Goal: Transaction & Acquisition: Purchase product/service

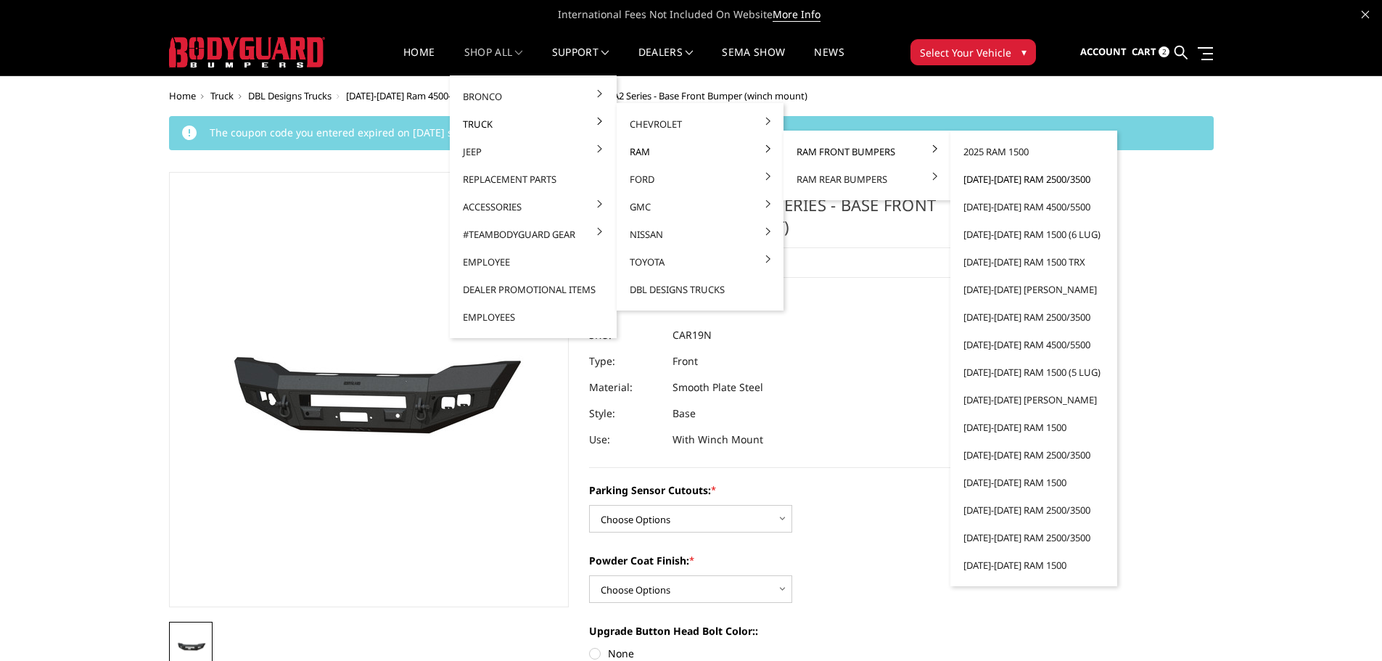
click at [1004, 178] on link "[DATE]-[DATE] Ram 2500/3500" at bounding box center [1033, 179] width 155 height 28
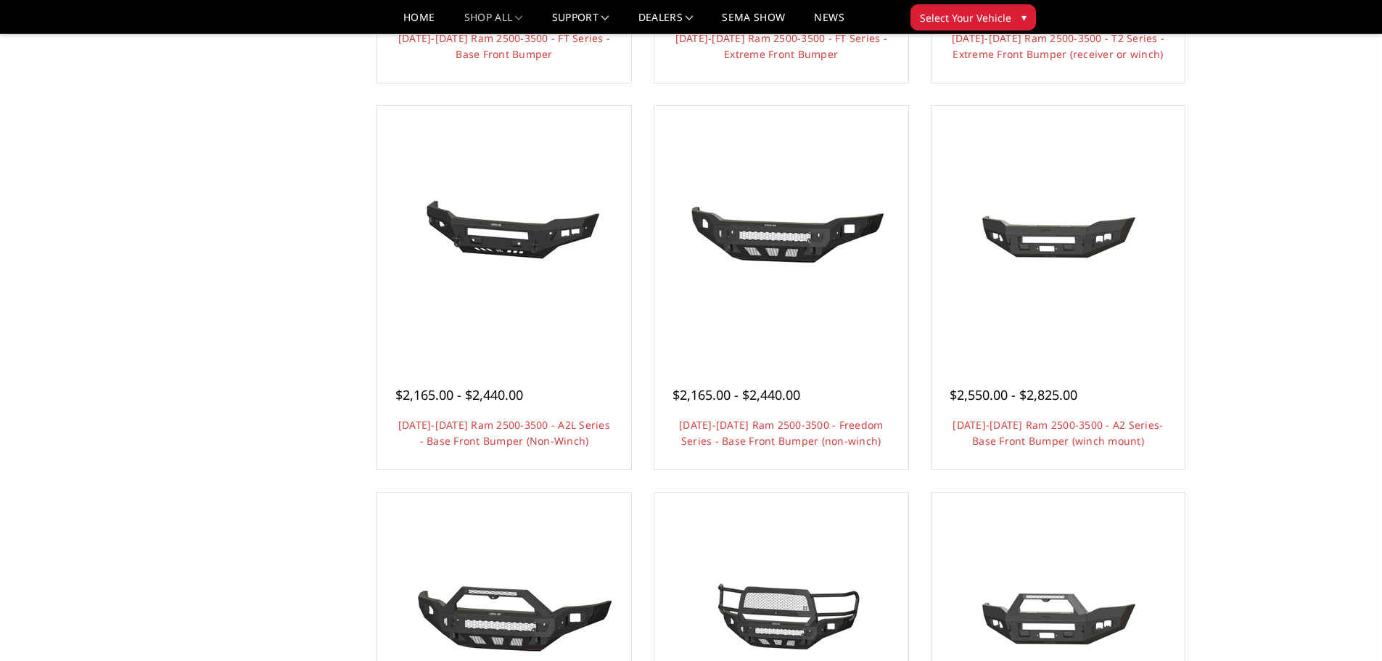
scroll to position [725, 0]
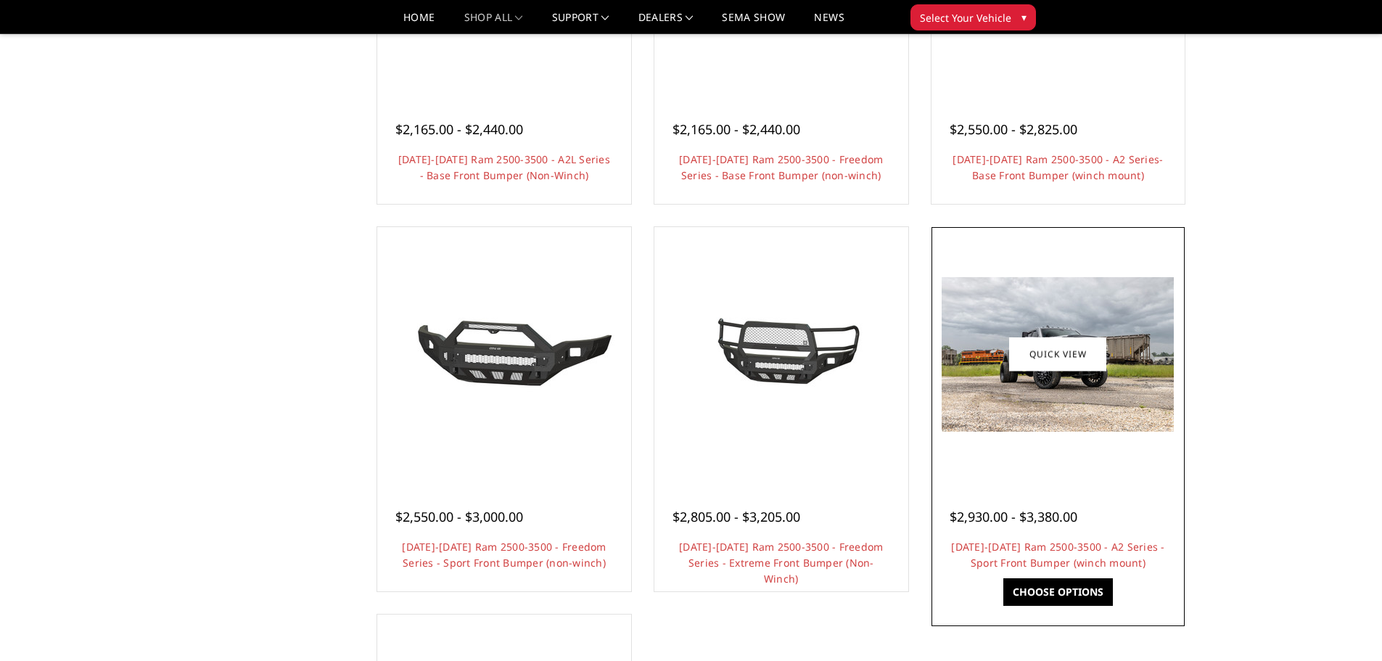
click at [1047, 459] on div at bounding box center [1058, 354] width 247 height 247
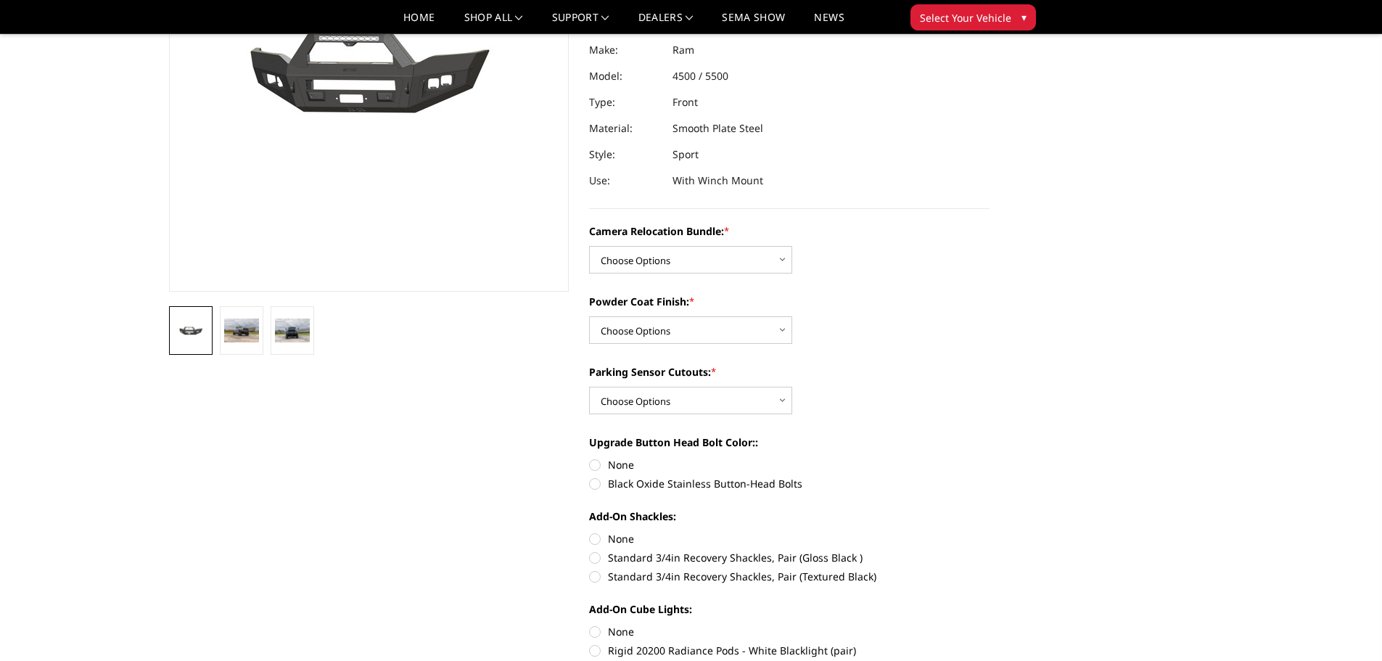
scroll to position [218, 0]
click at [745, 259] on select "Choose Options WITHOUT Camera Relocation Bundle WITH Camera Relocation Bundle" at bounding box center [690, 259] width 203 height 28
select select "2602"
click at [589, 245] on select "Choose Options WITHOUT Camera Relocation Bundle WITH Camera Relocation Bundle" at bounding box center [690, 259] width 203 height 28
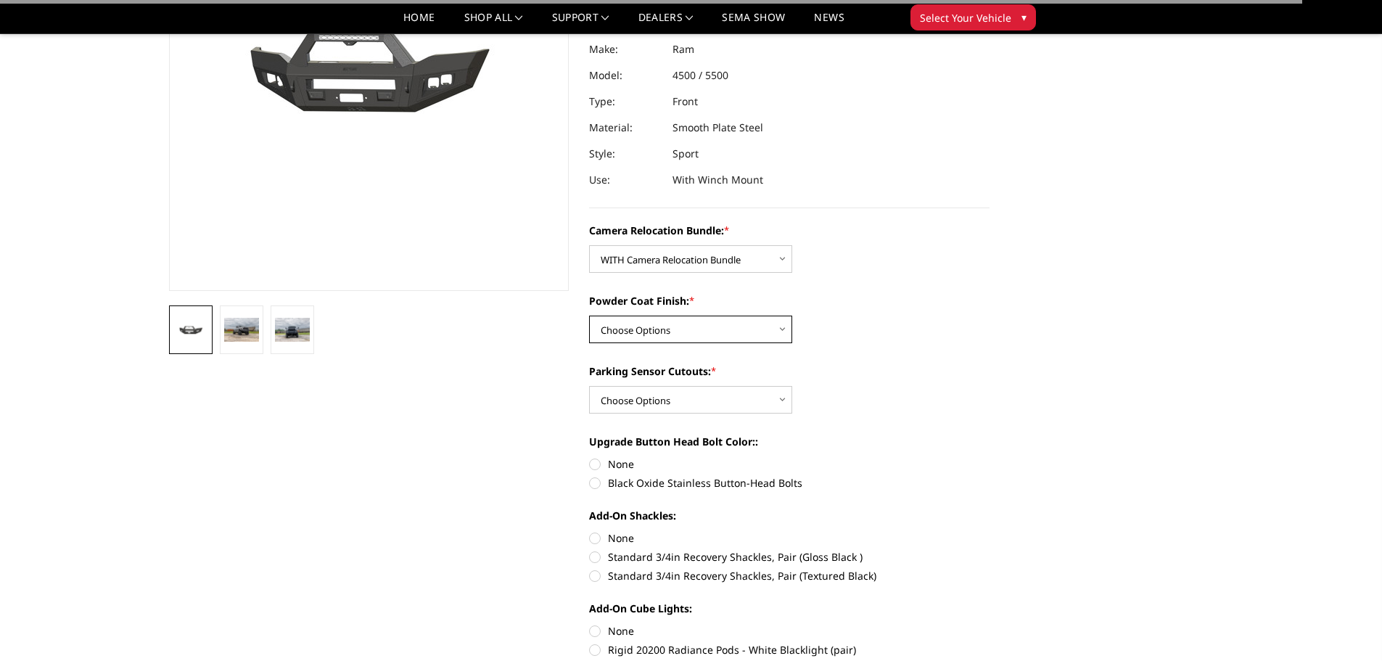
click at [733, 330] on select "Choose Options Textured Black Powder Coat Bare Metal" at bounding box center [690, 330] width 203 height 28
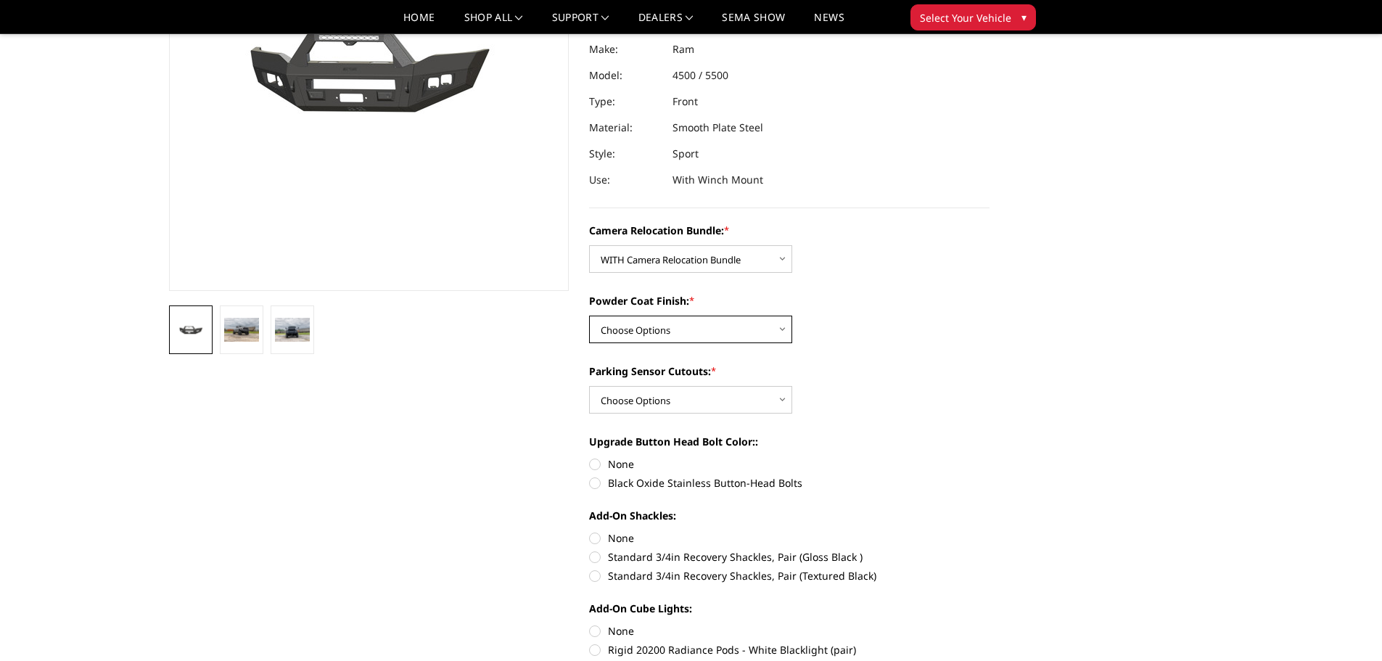
select select "2601"
click at [589, 316] on select "Choose Options Textured Black Powder Coat Bare Metal" at bounding box center [690, 330] width 203 height 28
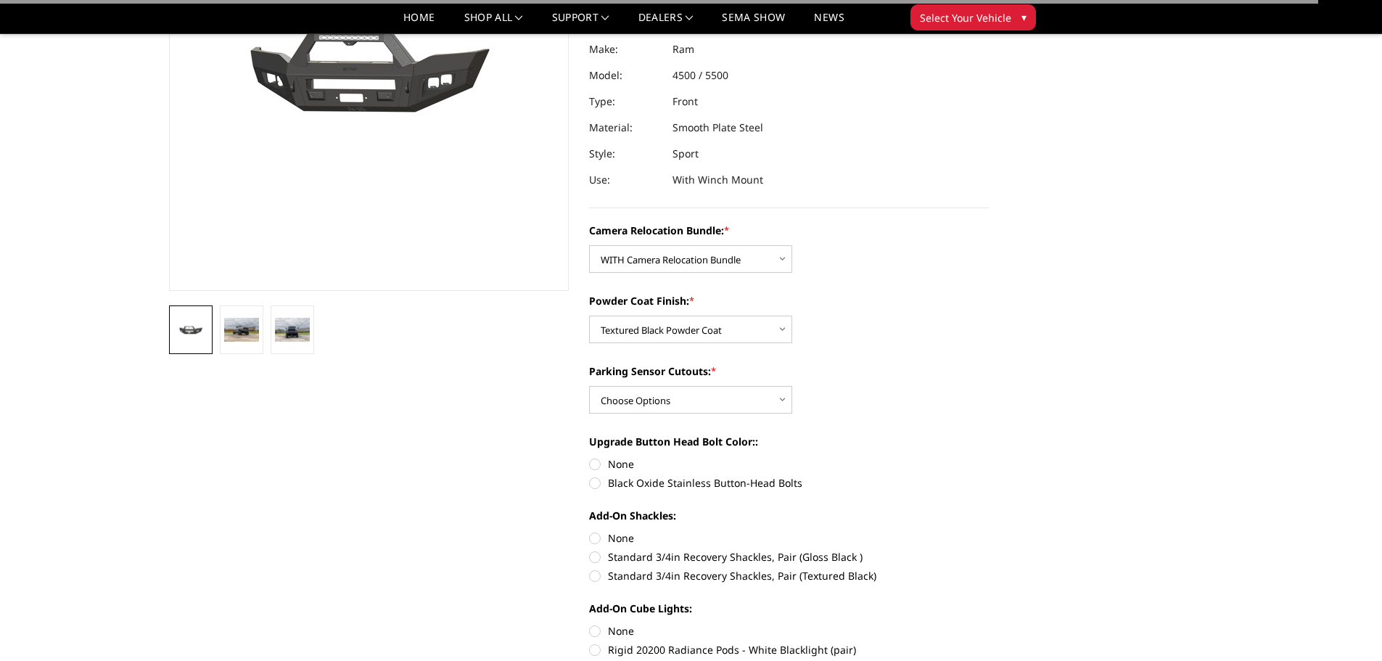
click at [720, 414] on div "Camera Relocation Bundle: * Choose Options WITHOUT Camera Relocation Bundle WIT…" at bounding box center [789, 663] width 400 height 880
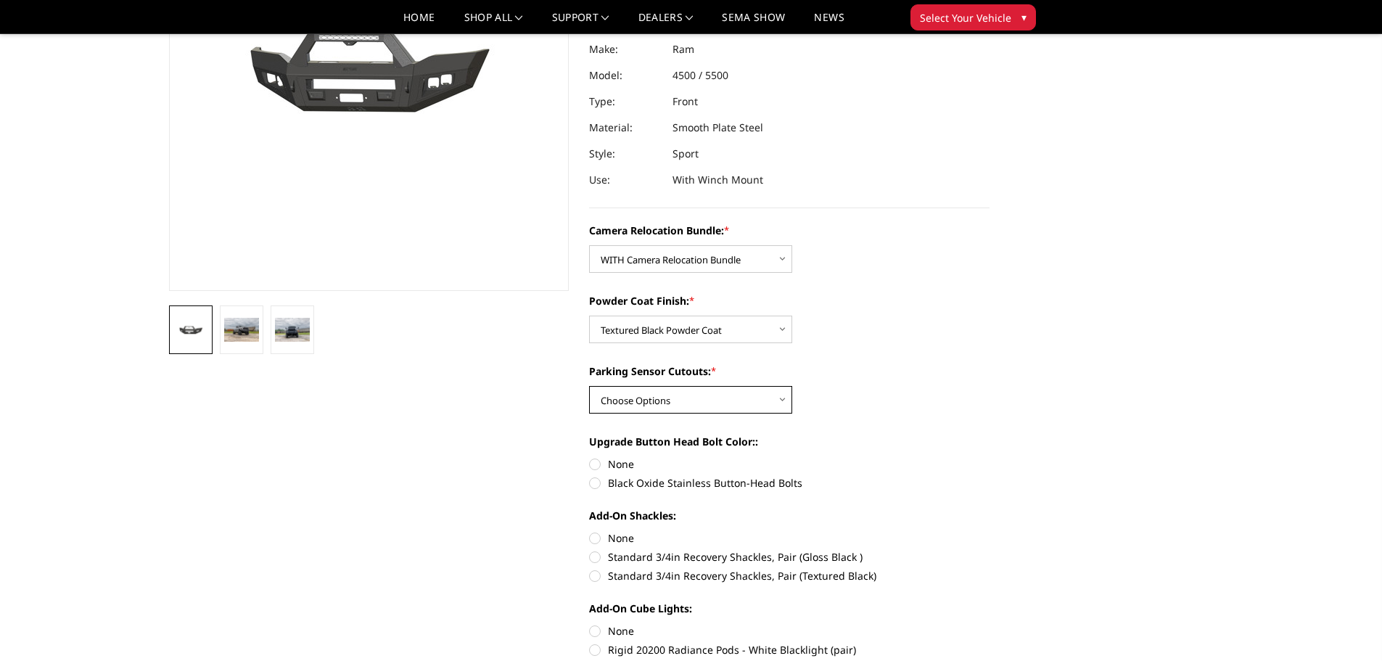
click at [720, 403] on select "Choose Options Yes - With Parking Sensor Cutouts No - Without Parking Sensor Cu…" at bounding box center [690, 400] width 203 height 28
select select "2599"
click at [589, 386] on select "Choose Options Yes - With Parking Sensor Cutouts No - Without Parking Sensor Cu…" at bounding box center [690, 400] width 203 height 28
click at [594, 461] on label "None" at bounding box center [789, 463] width 400 height 15
click at [590, 457] on input "None" at bounding box center [589, 456] width 1 height 1
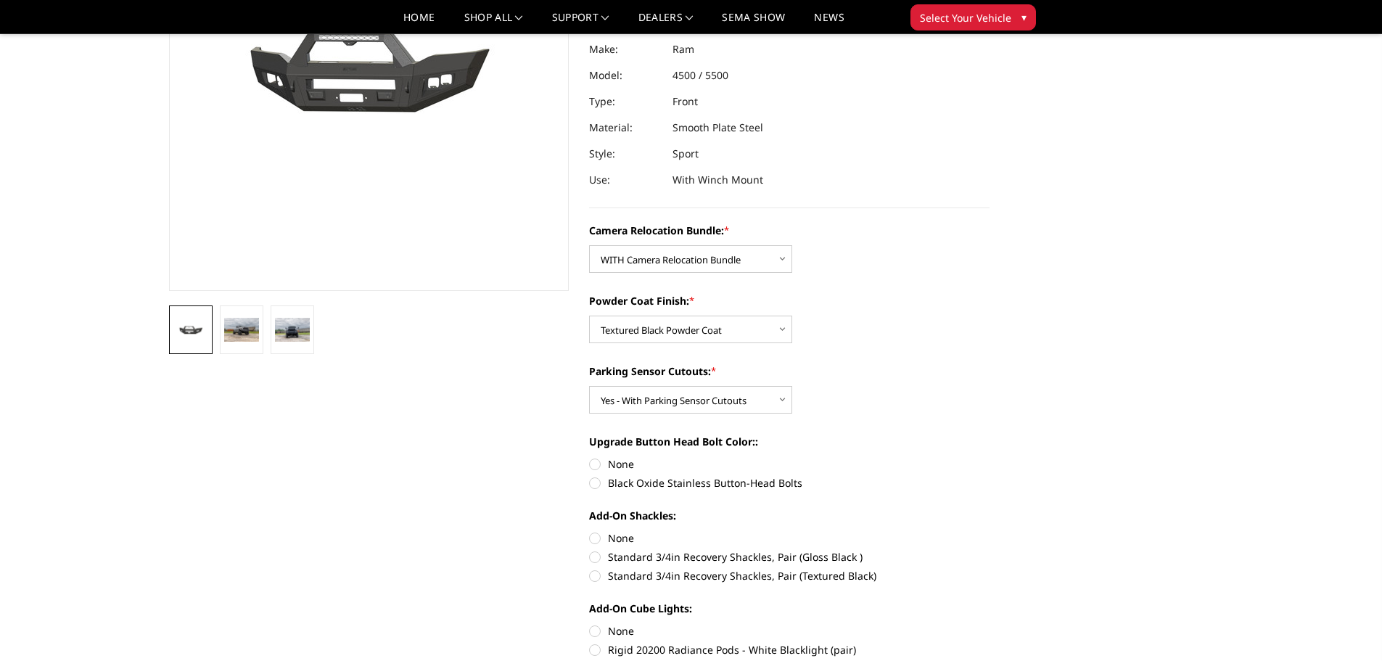
radio input "true"
click at [593, 537] on label "None" at bounding box center [789, 537] width 400 height 15
click at [590, 531] on input "None" at bounding box center [589, 530] width 1 height 1
radio input "true"
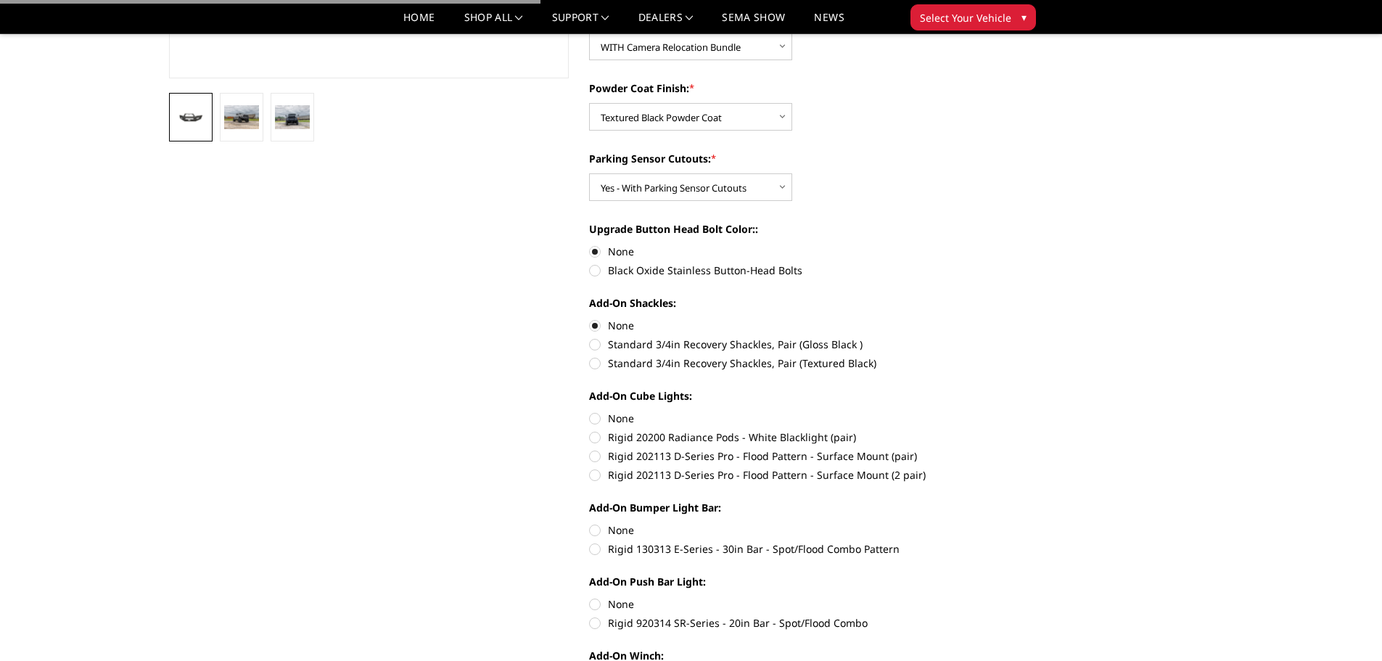
scroll to position [435, 0]
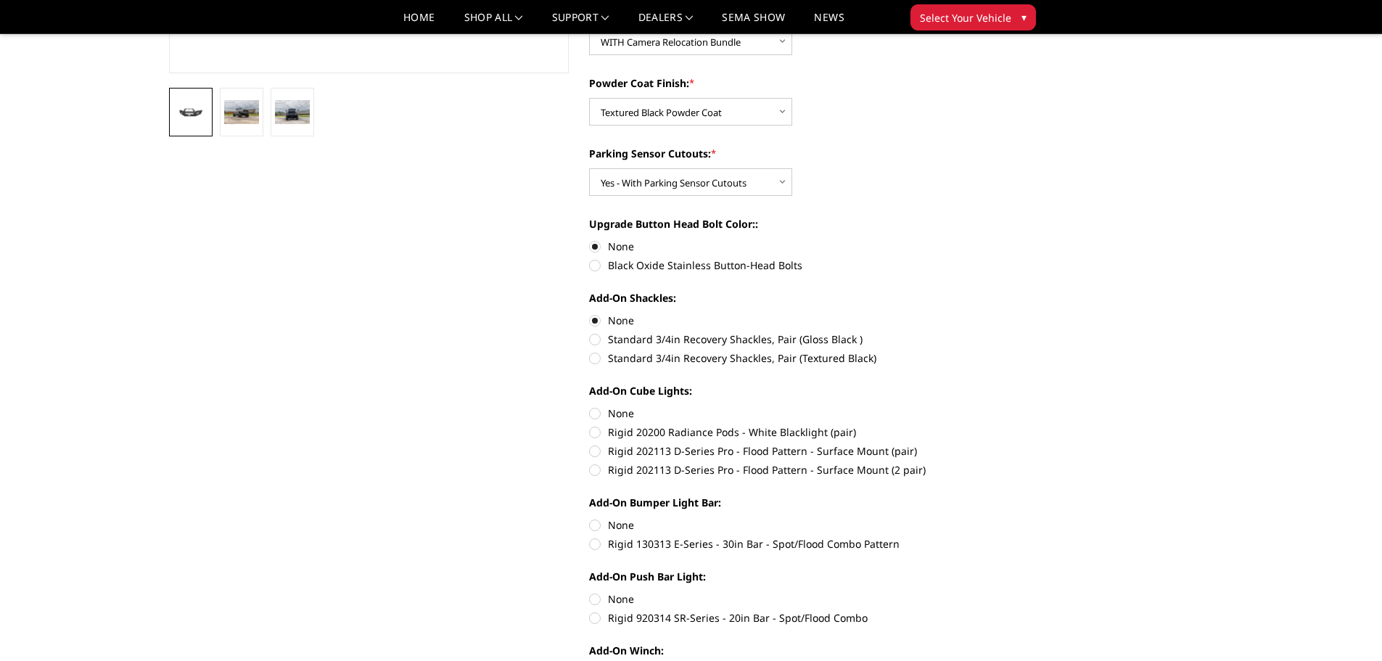
click at [598, 413] on label "None" at bounding box center [789, 413] width 400 height 15
click at [590, 406] on input "None" at bounding box center [589, 406] width 1 height 1
radio input "true"
click at [595, 525] on label "None" at bounding box center [789, 524] width 400 height 15
click at [590, 518] on input "None" at bounding box center [589, 517] width 1 height 1
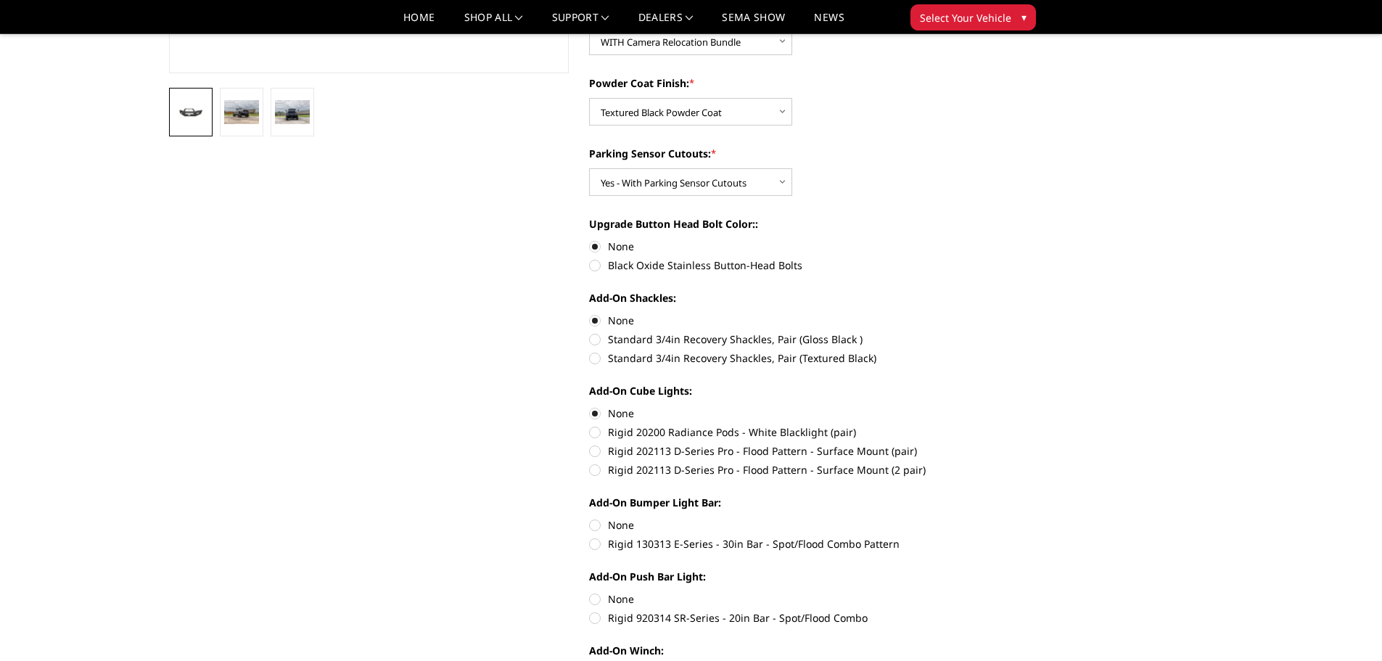
radio input "true"
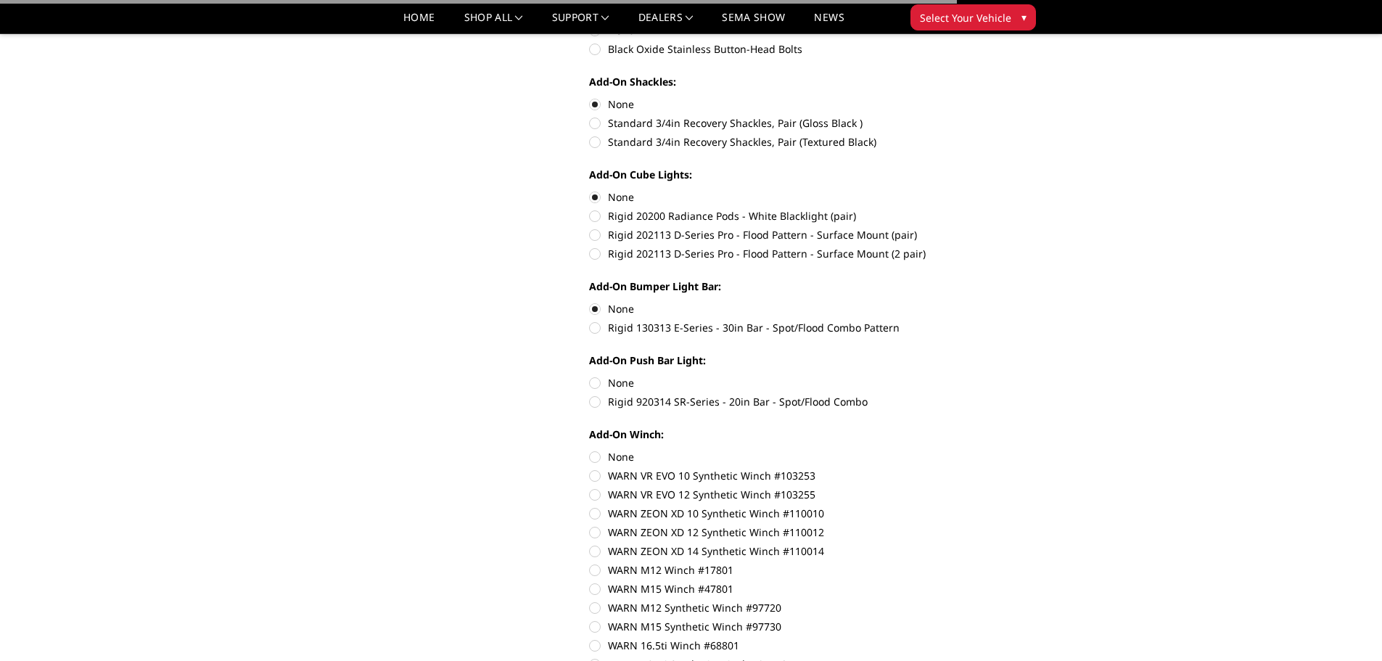
scroll to position [653, 0]
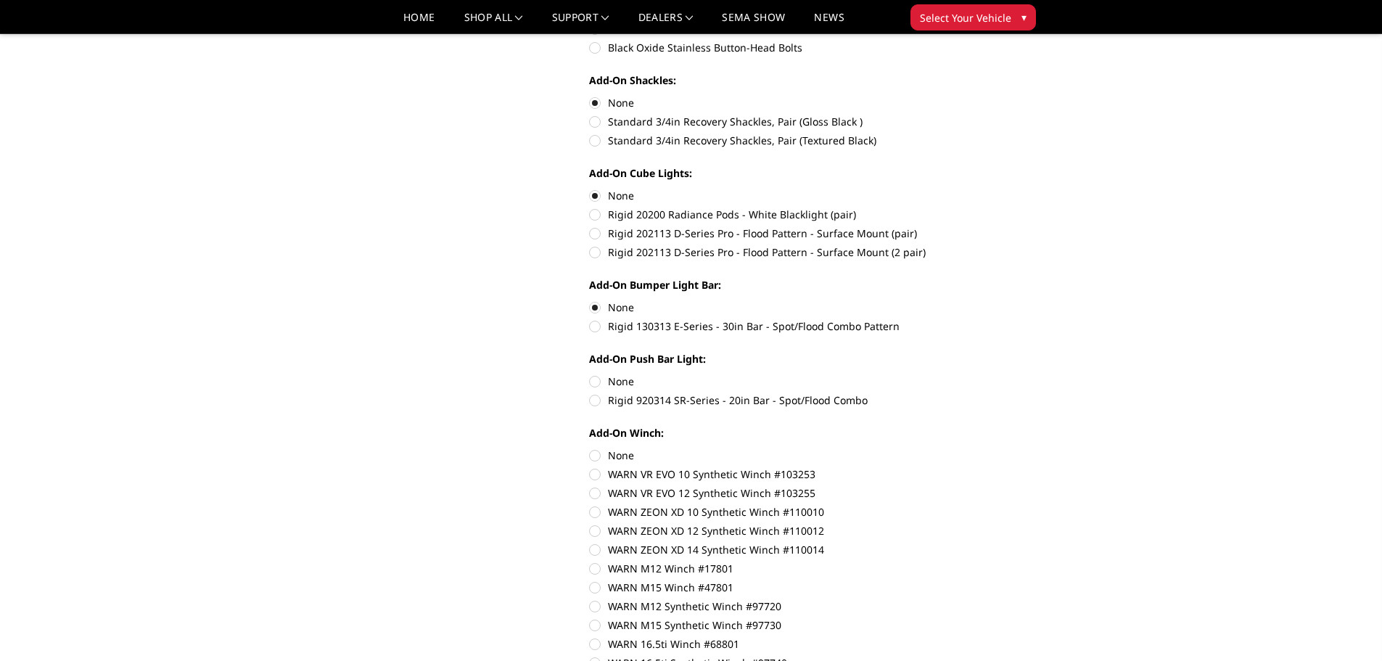
click at [596, 381] on label "None" at bounding box center [789, 381] width 400 height 15
click at [590, 374] on input "None" at bounding box center [589, 374] width 1 height 1
radio input "true"
click at [594, 453] on label "None" at bounding box center [789, 455] width 400 height 15
click at [590, 448] on input "None" at bounding box center [589, 448] width 1 height 1
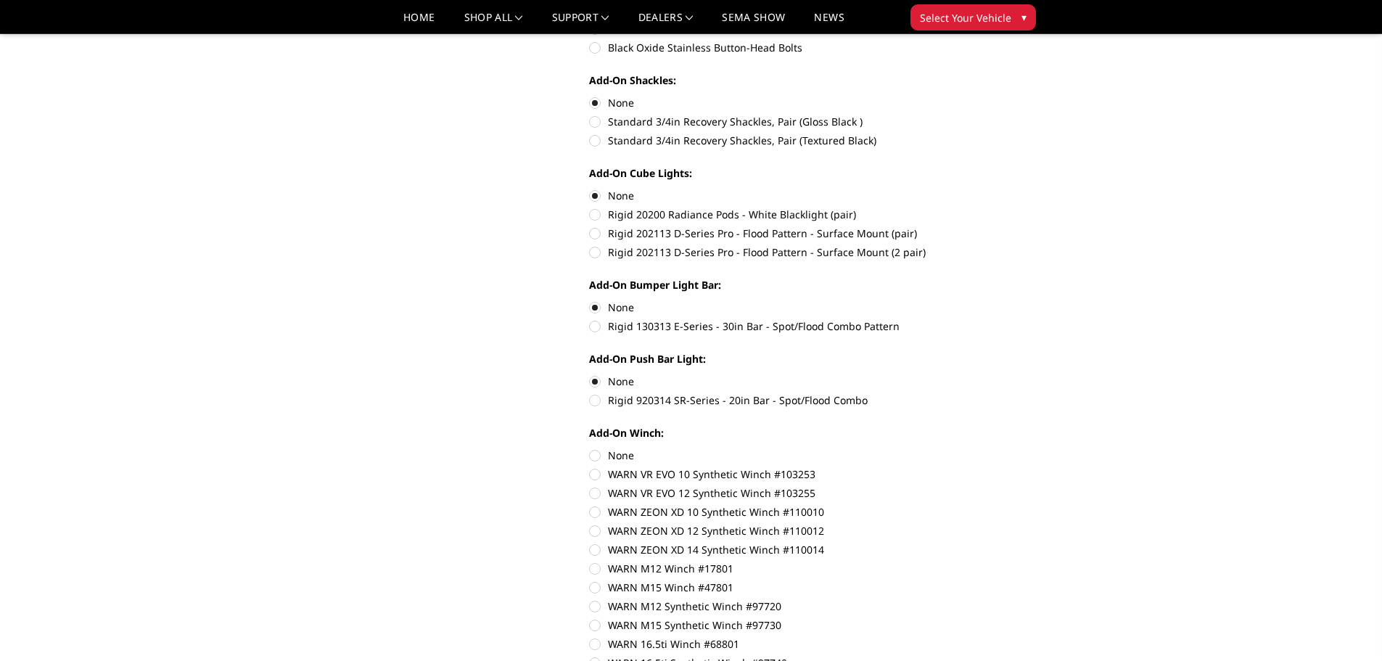
radio input "true"
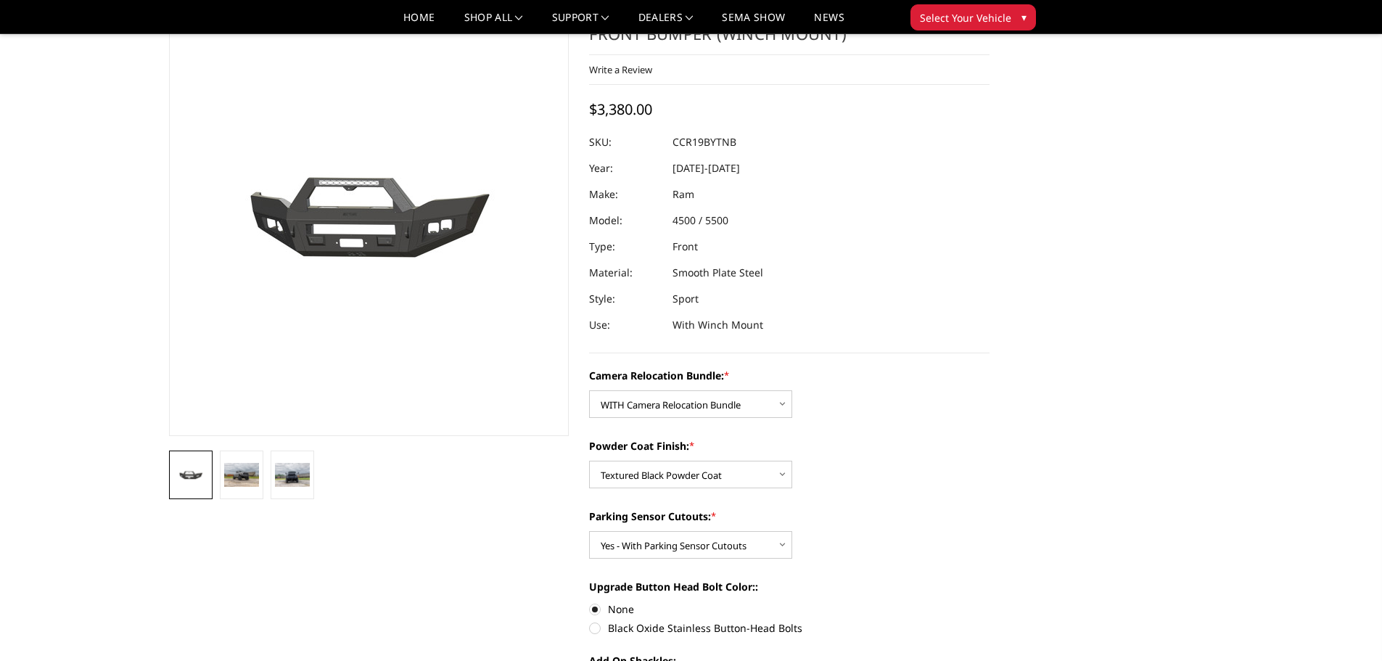
scroll to position [0, 0]
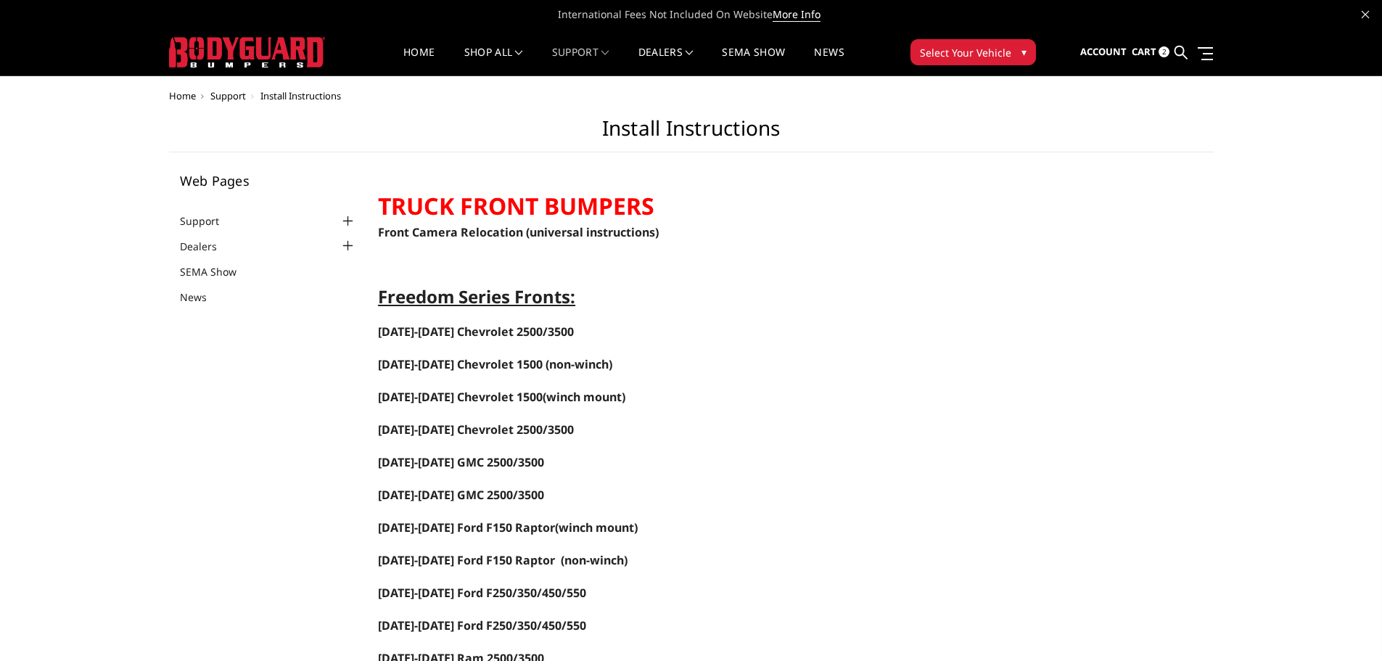
click at [366, 23] on span "International Fees Not Included On Website More Info" at bounding box center [691, 14] width 1045 height 29
click at [352, 36] on nav "Home shop all Bronco 2021-2025 Bronco Front 2021-2025 Bronco Rear 2021-2025 Bro…" at bounding box center [624, 52] width 555 height 46
click at [360, 43] on nav "Home shop all Bronco 2021-2025 Bronco Front 2021-2025 Bronco Rear 2021-2025 Bro…" at bounding box center [624, 52] width 555 height 46
click at [1148, 50] on span "Cart" at bounding box center [1144, 51] width 25 height 13
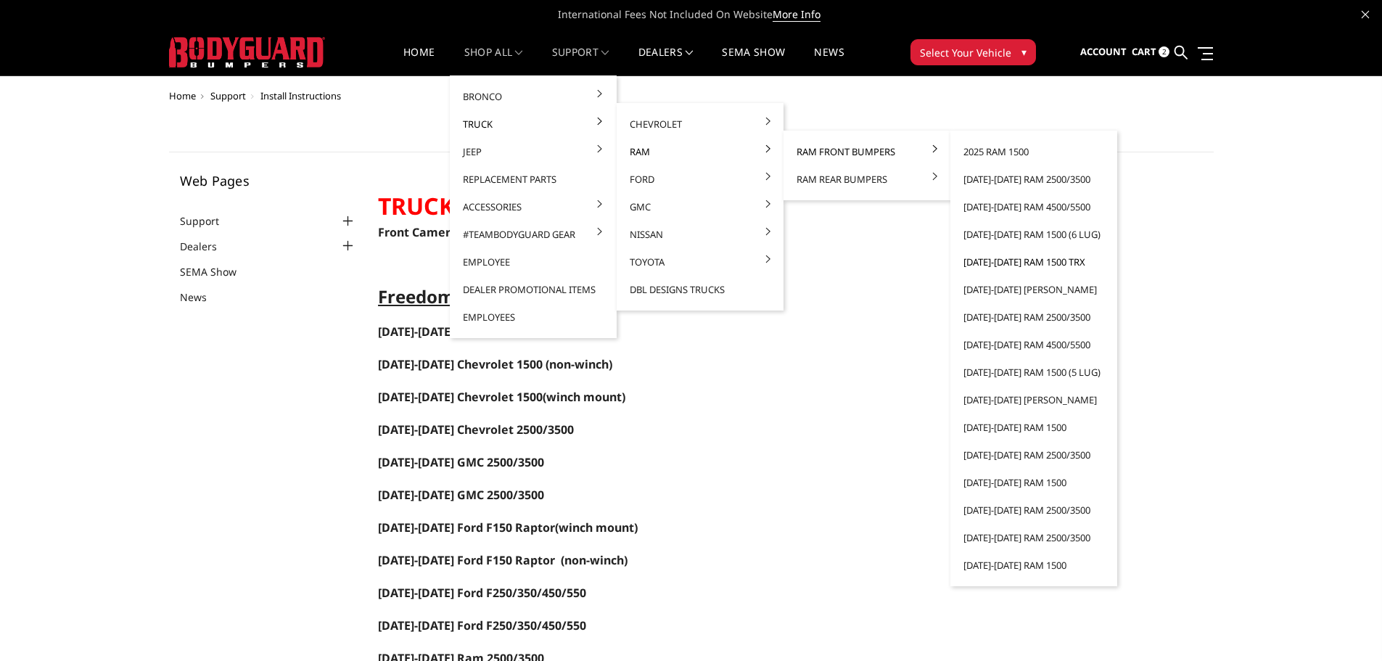
click at [1009, 260] on link "[DATE]-[DATE] Ram 1500 TRX" at bounding box center [1033, 262] width 155 height 28
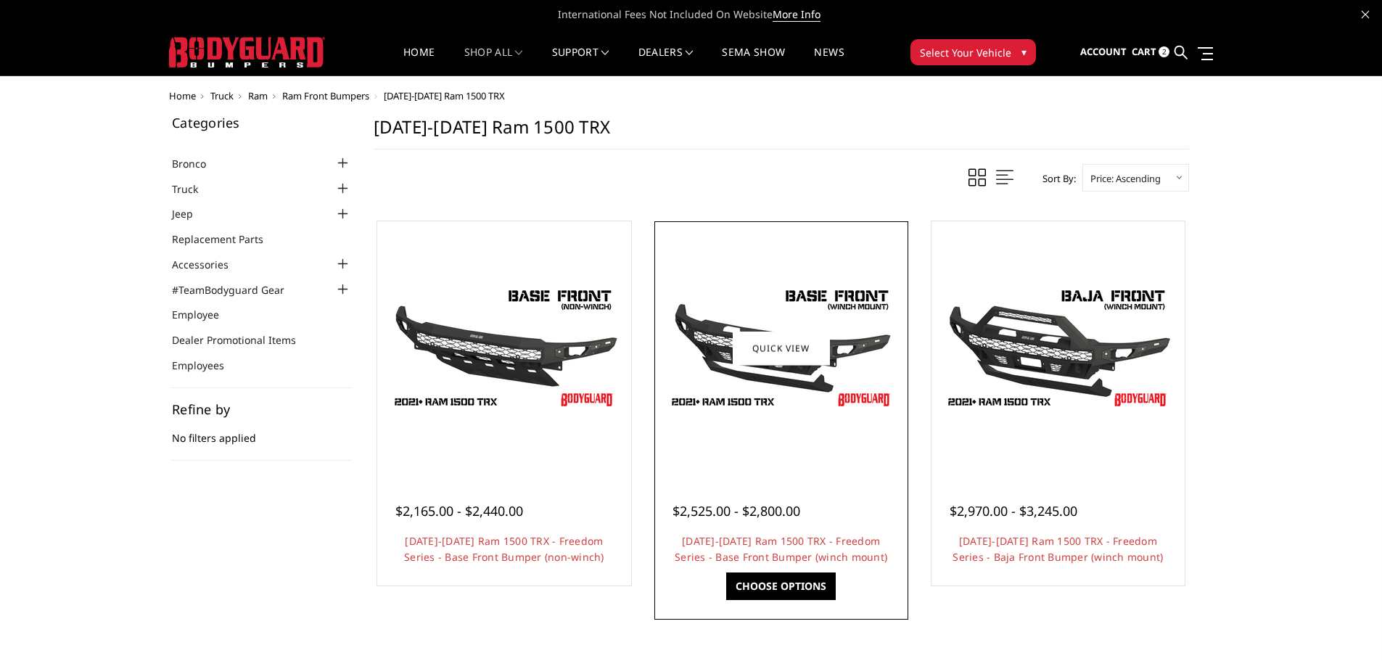
click at [727, 386] on img at bounding box center [781, 348] width 232 height 131
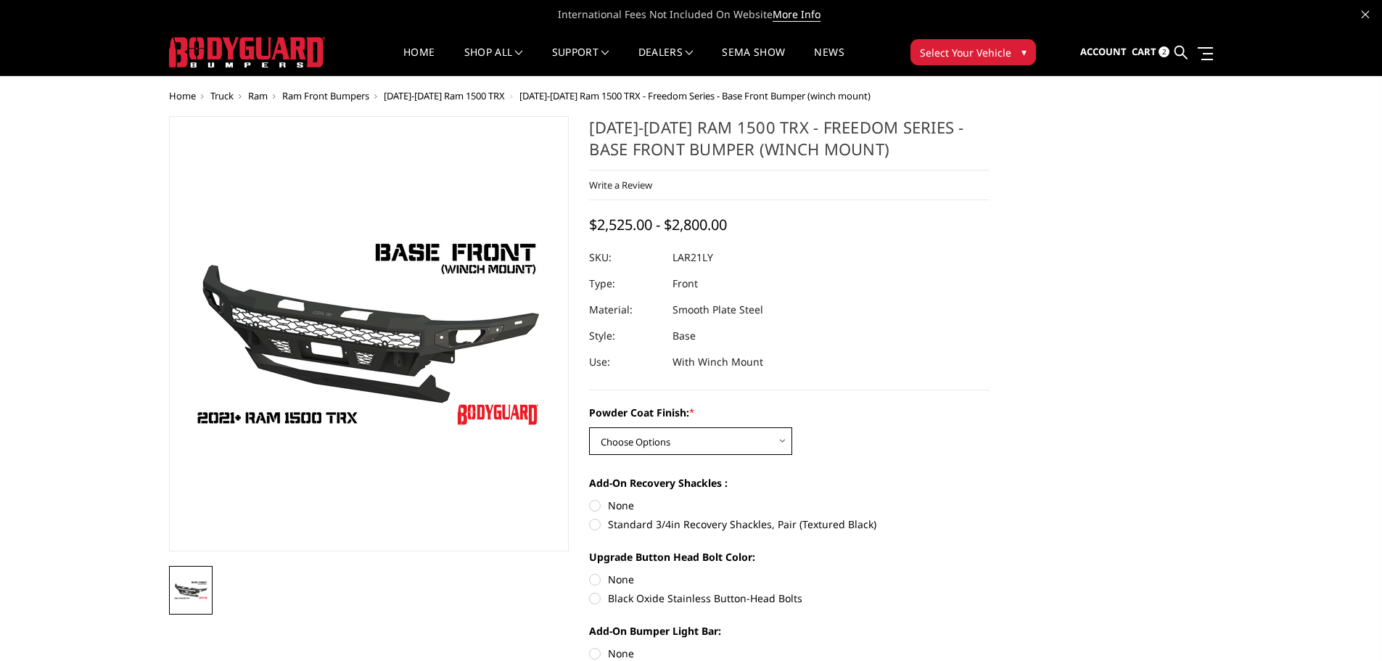
click at [706, 434] on select "Choose Options Bare Metal Textured Black Powder Coat" at bounding box center [690, 441] width 203 height 28
click at [589, 427] on select "Choose Options Bare Metal Textured Black Powder Coat" at bounding box center [690, 441] width 203 height 28
click at [745, 436] on select "Choose Options Bare Metal Textured Black Powder Coat" at bounding box center [690, 441] width 203 height 28
select select "3136"
click at [589, 427] on select "Choose Options Bare Metal Textured Black Powder Coat" at bounding box center [690, 441] width 203 height 28
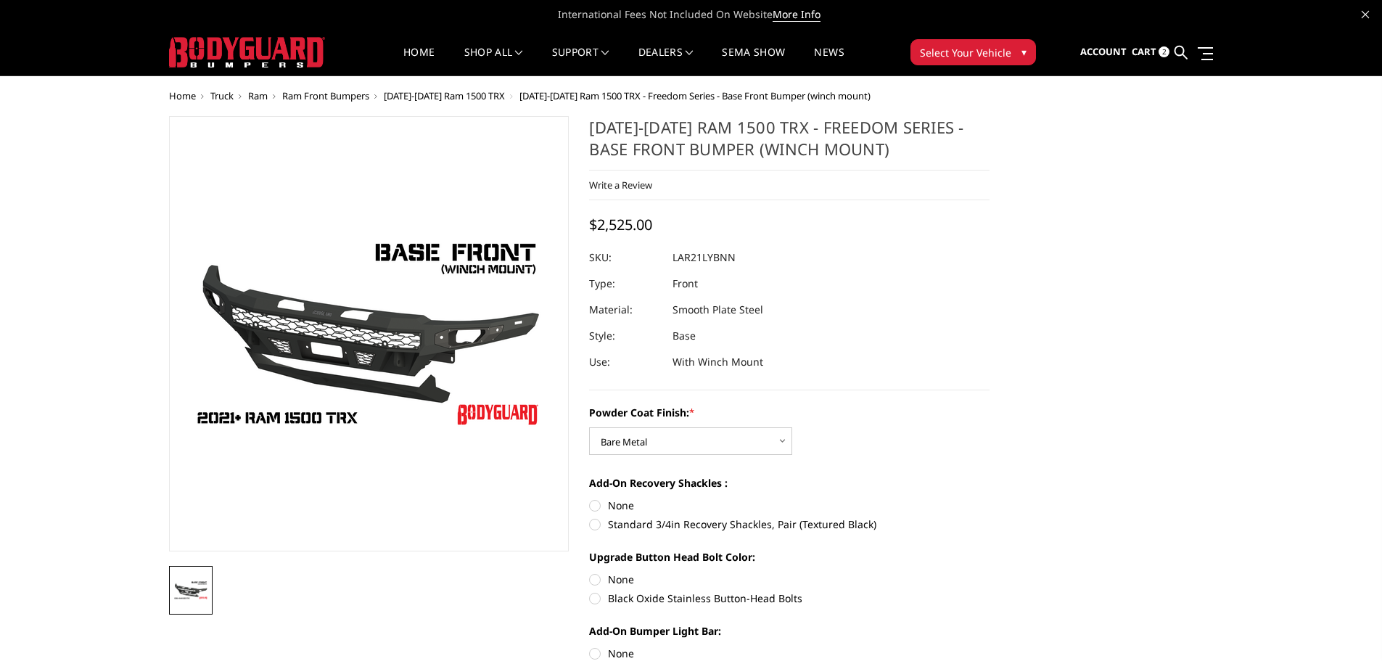
click at [593, 522] on label "Standard 3/4in Recovery Shackles, Pair (Textured Black)" at bounding box center [789, 524] width 400 height 15
click at [989, 498] on input "Standard 3/4in Recovery Shackles, Pair (Textured Black)" at bounding box center [989, 498] width 1 height 1
radio input "true"
click at [598, 580] on label "None" at bounding box center [789, 579] width 400 height 15
click at [590, 572] on input "None" at bounding box center [589, 572] width 1 height 1
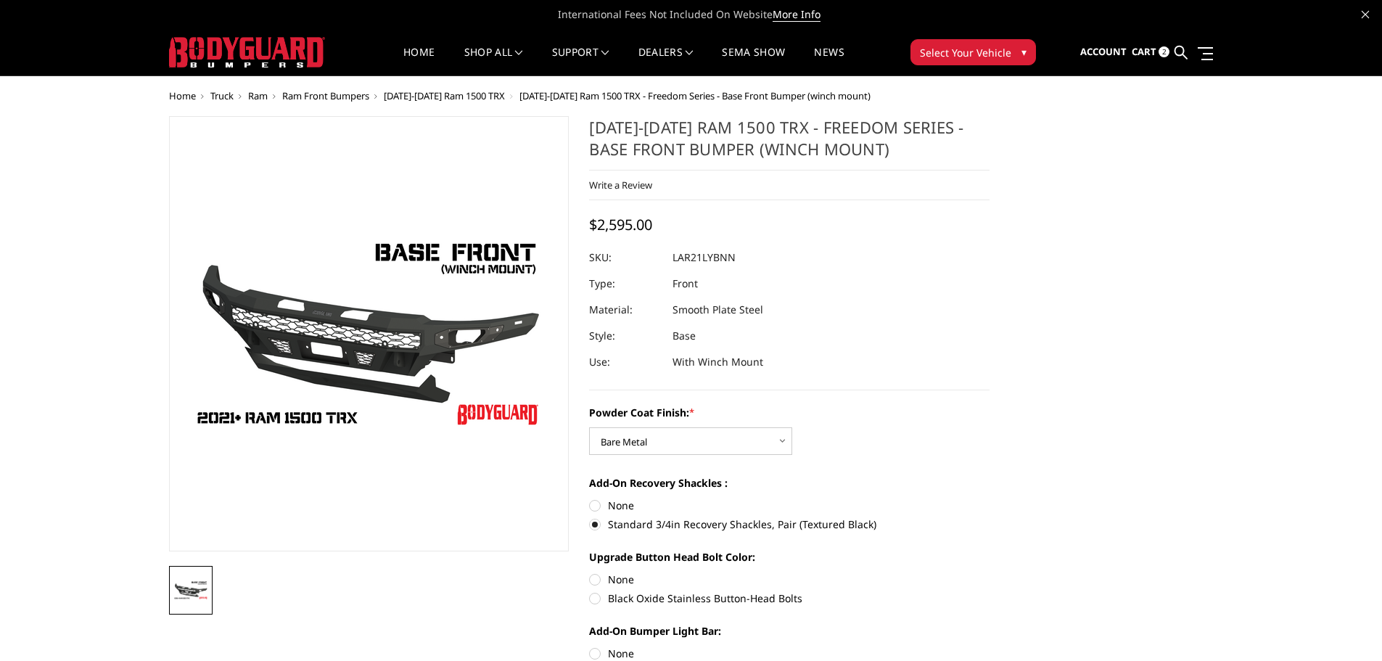
radio input "true"
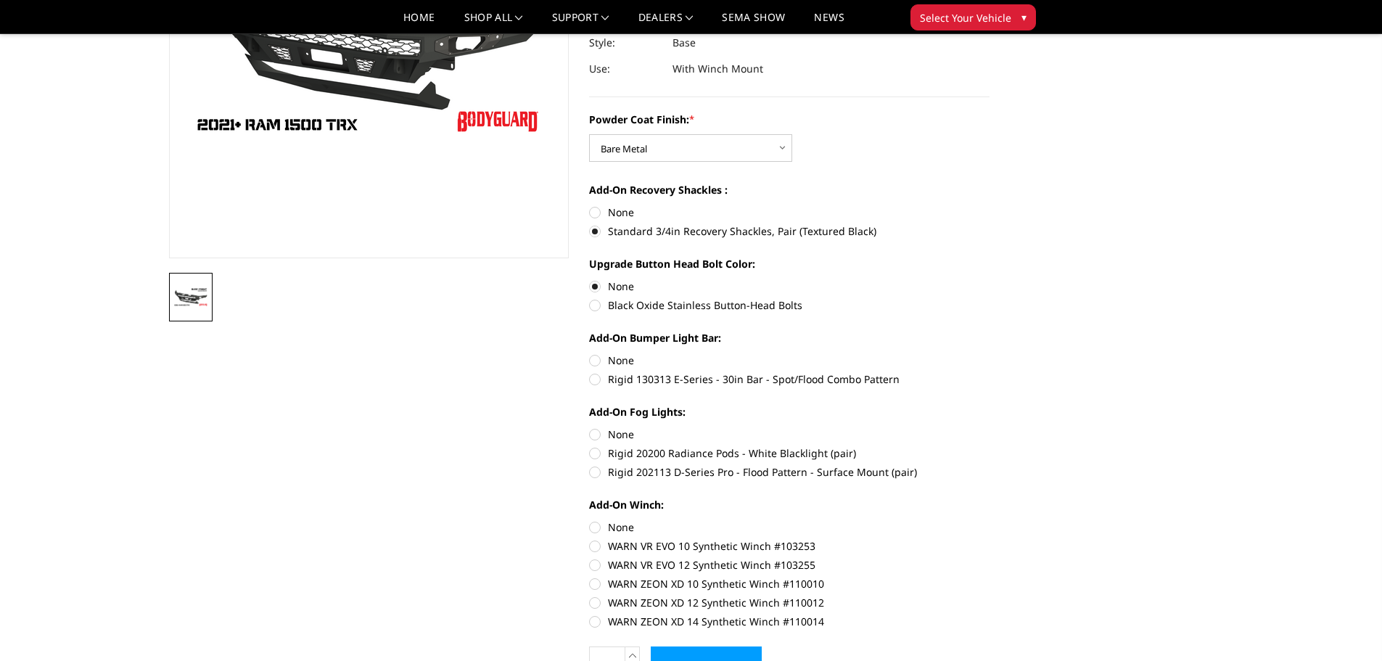
scroll to position [290, 0]
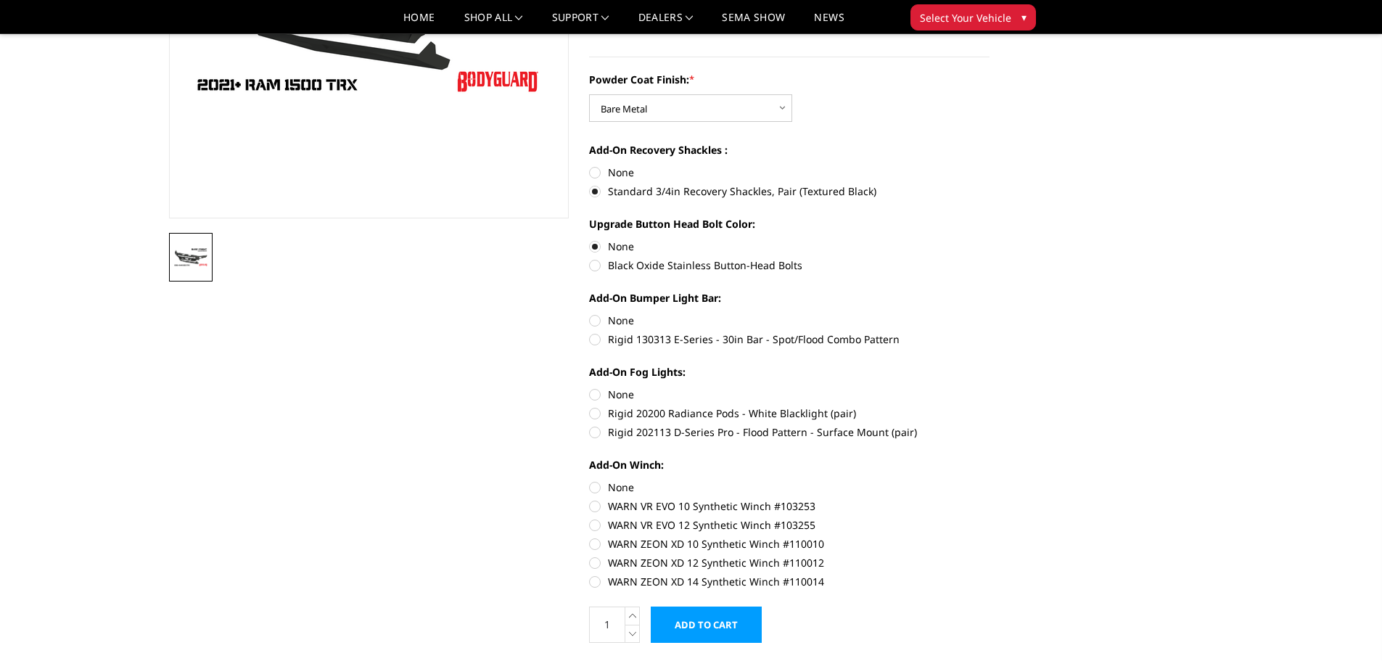
click at [596, 320] on label "None" at bounding box center [789, 320] width 400 height 15
click at [590, 313] on input "None" at bounding box center [589, 313] width 1 height 1
radio input "true"
click at [596, 394] on label "None" at bounding box center [789, 394] width 400 height 15
click at [590, 387] on input "None" at bounding box center [589, 387] width 1 height 1
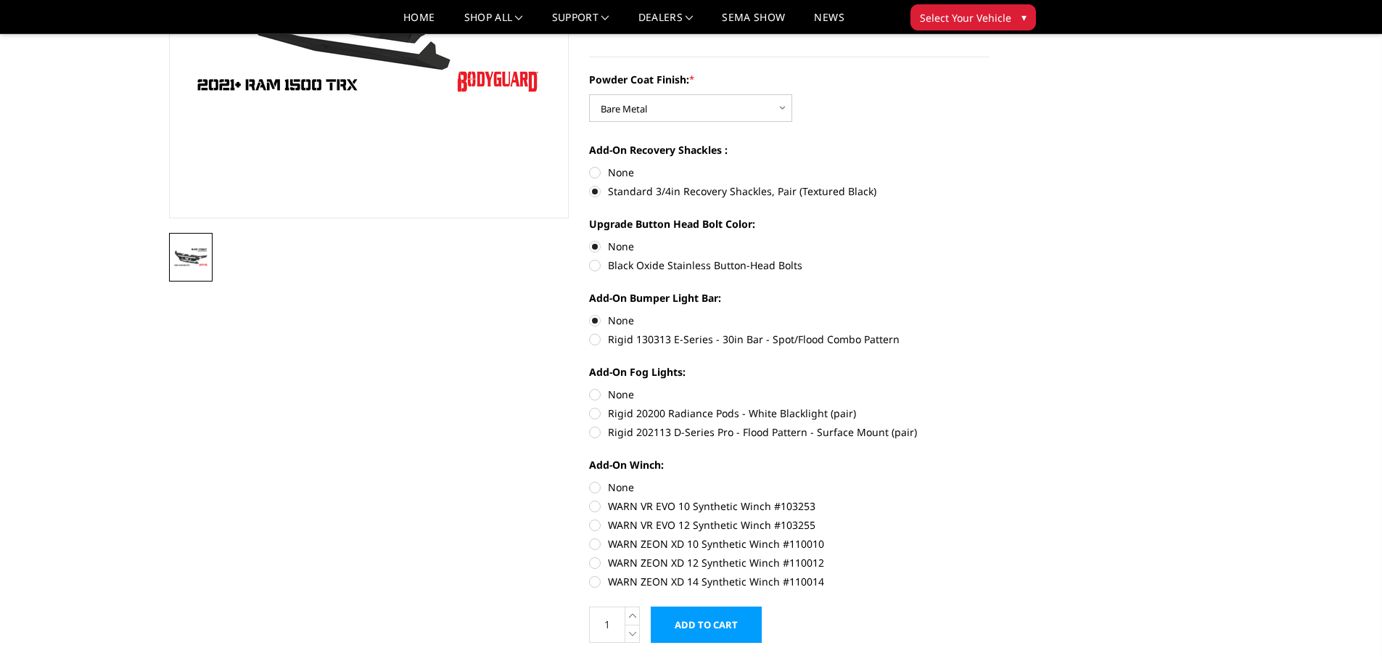
radio input "true"
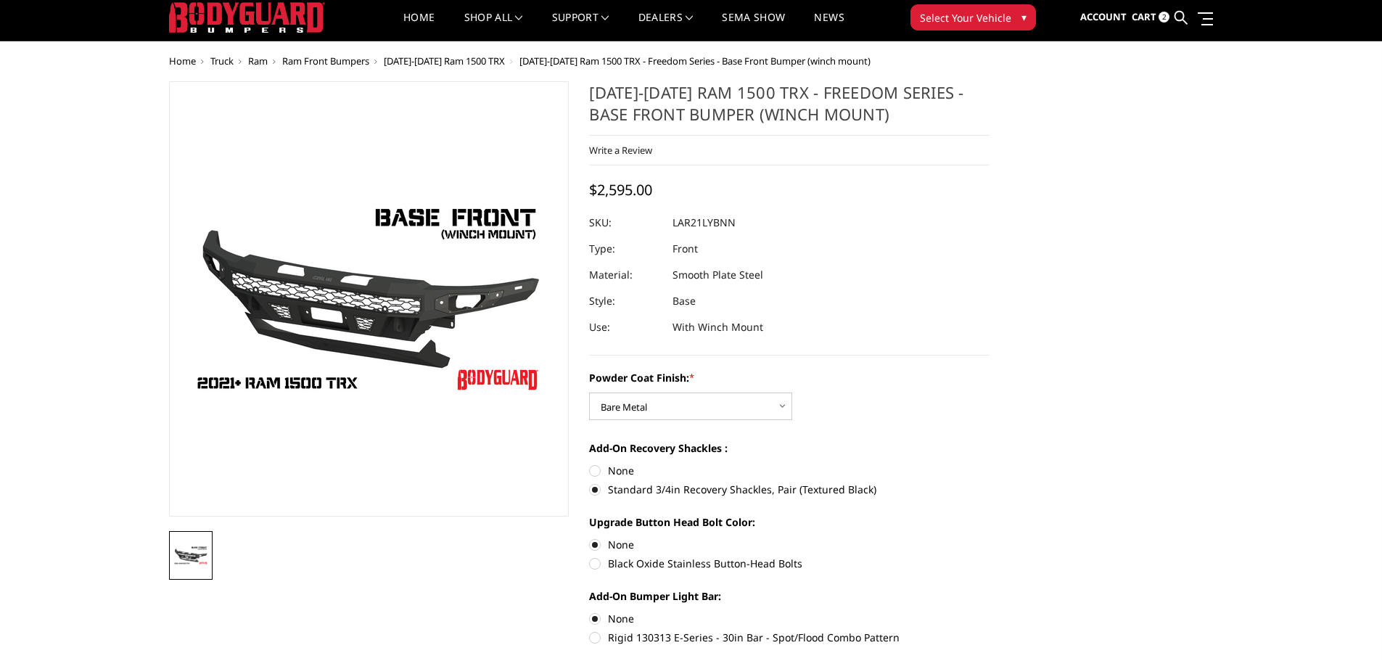
scroll to position [0, 0]
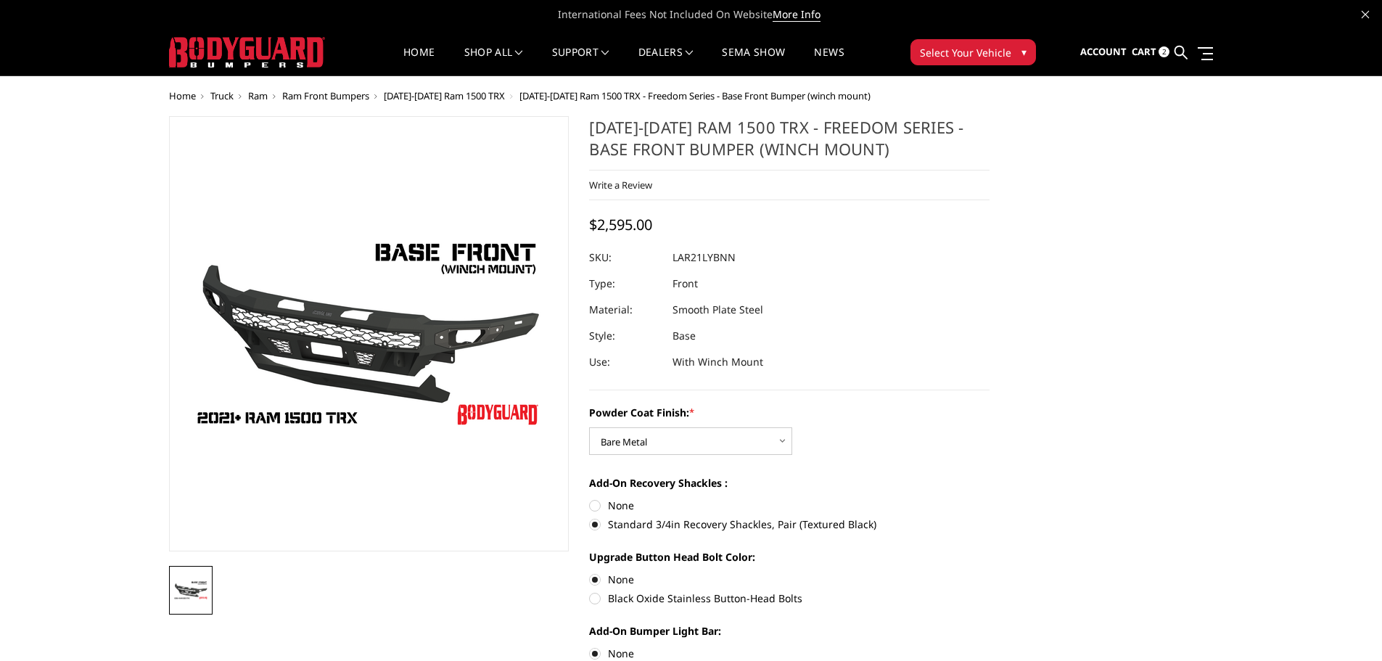
click at [992, 52] on span "Select Your Vehicle" at bounding box center [965, 52] width 91 height 15
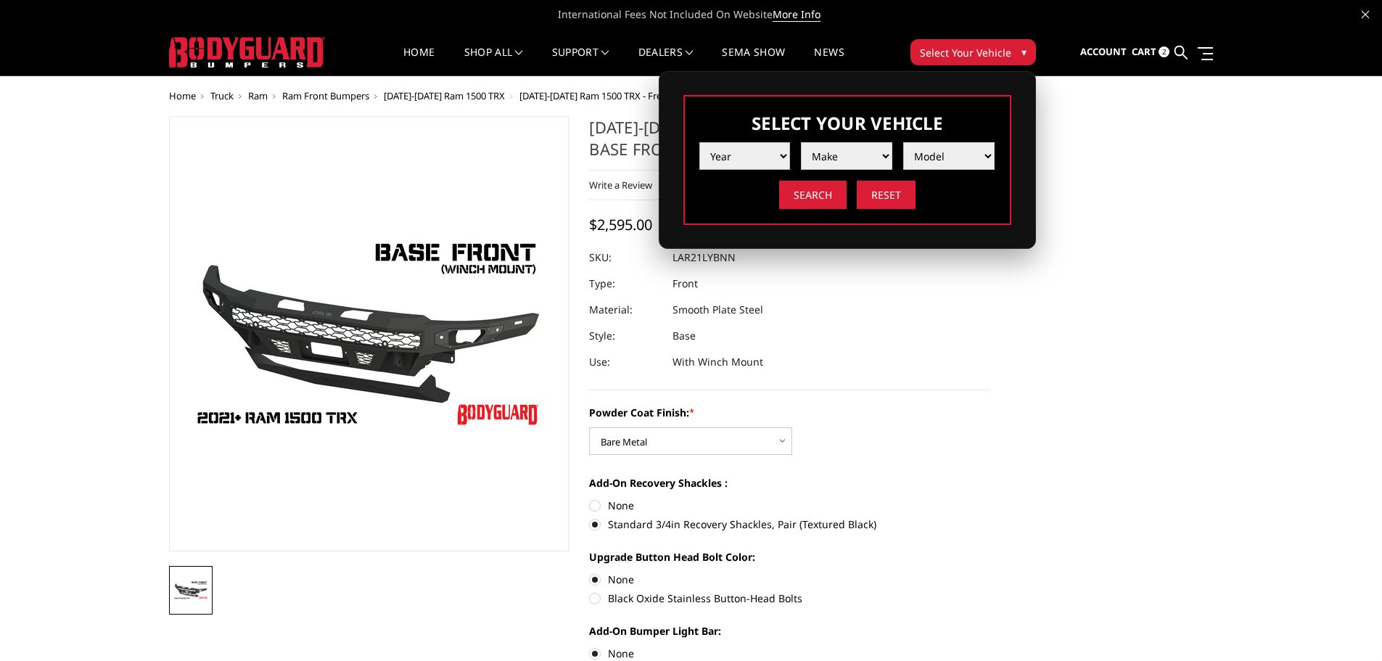
click at [780, 157] on select "Year 2025 2024 2023 2022 2021 2020 2019 2018 2017 2016 2015 2014 2013 2012 2011…" at bounding box center [744, 156] width 91 height 28
click at [976, 104] on div "Select Your Vehicle Year 2025 2024 2023 2022 2021 2020 2019 2018 2017 2016 2015…" at bounding box center [847, 160] width 328 height 130
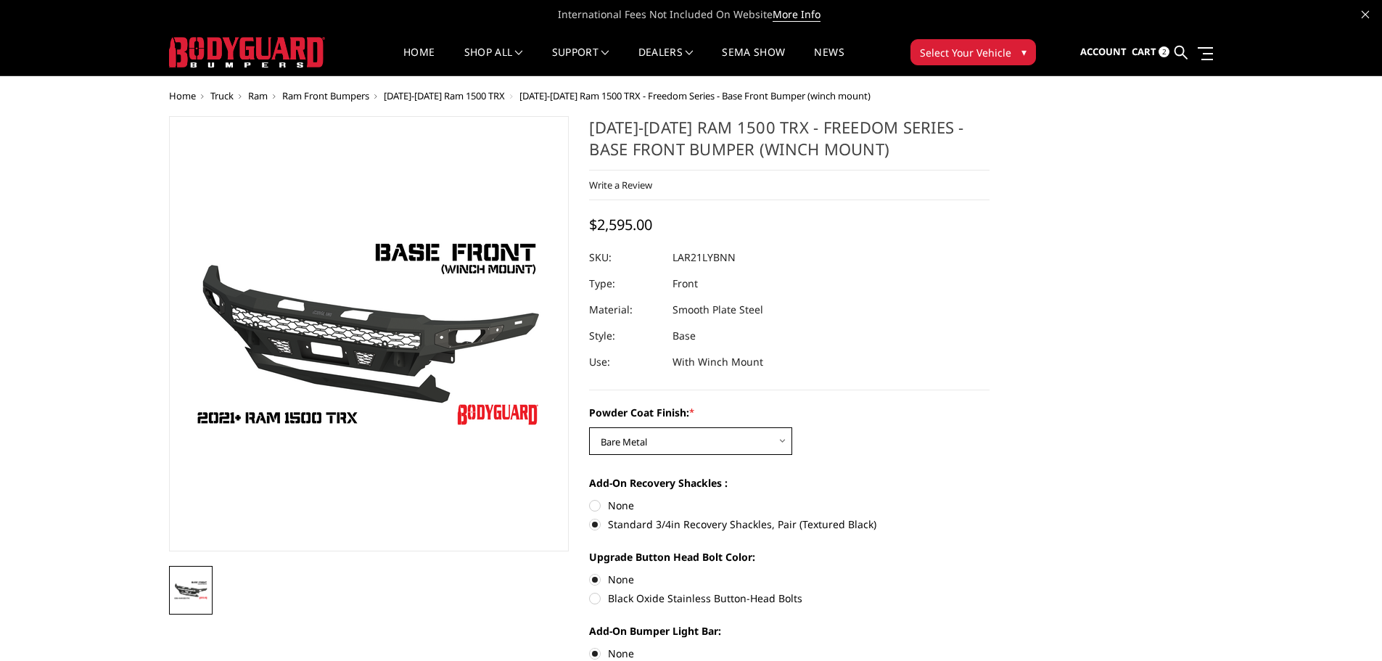
click at [760, 443] on select "Choose Options Bare Metal Textured Black Powder Coat" at bounding box center [690, 441] width 203 height 28
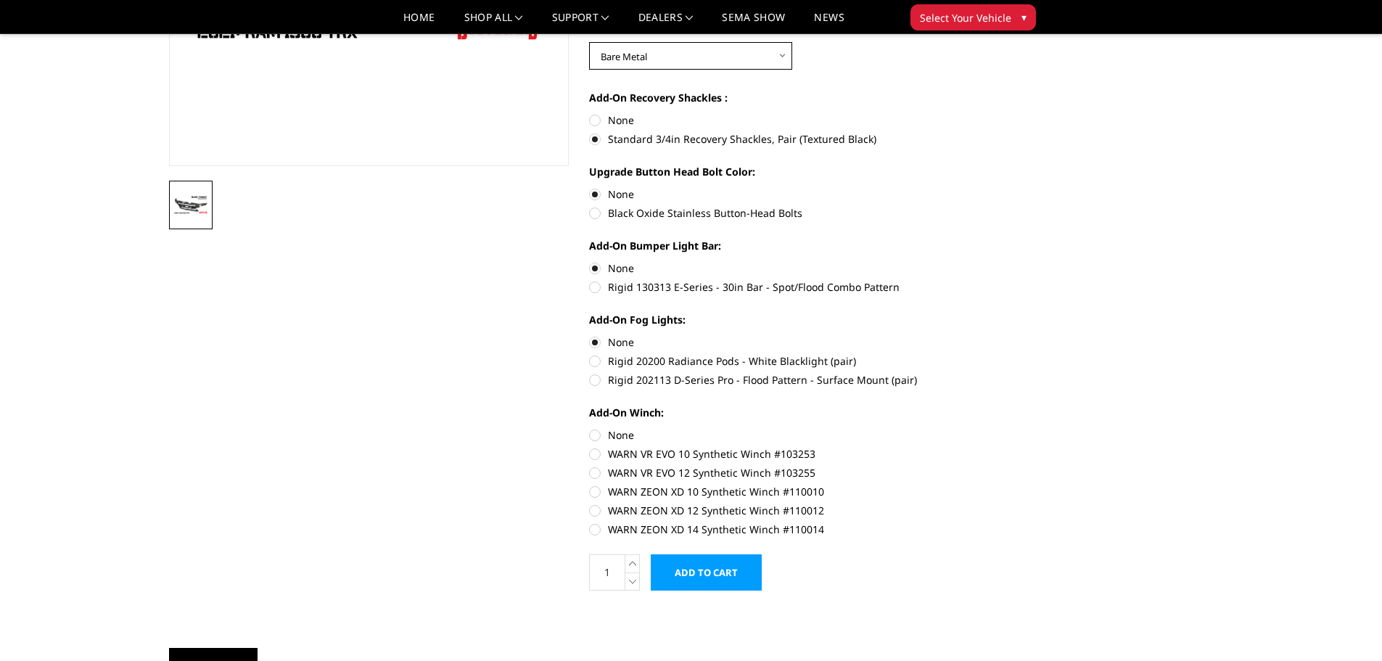
scroll to position [435, 0]
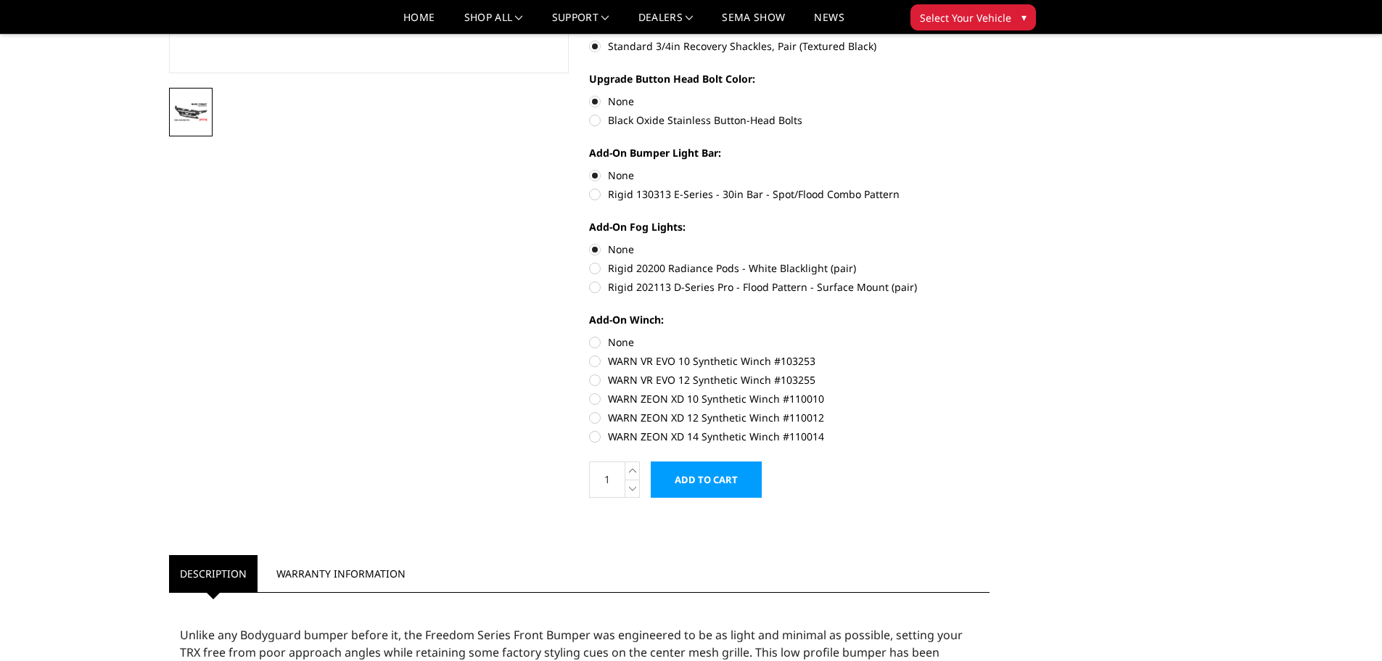
click at [596, 343] on label "None" at bounding box center [789, 341] width 400 height 15
click at [590, 335] on input "None" at bounding box center [589, 334] width 1 height 1
radio input "true"
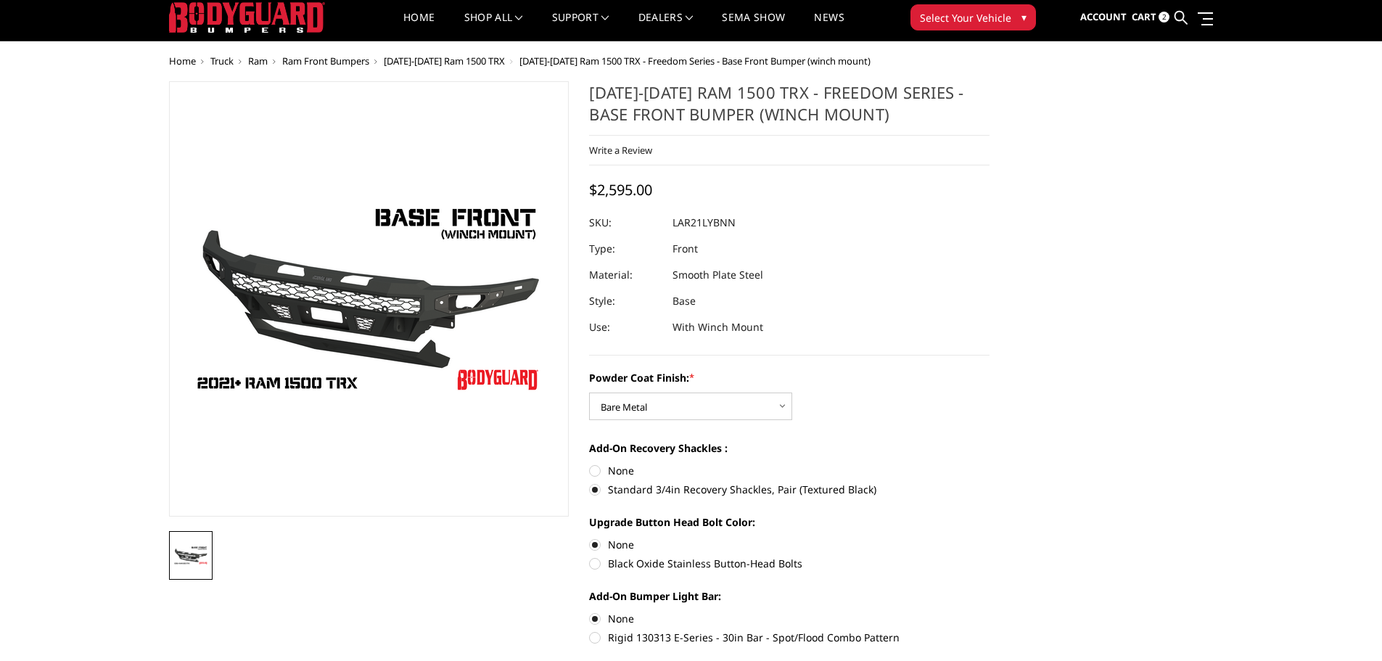
scroll to position [0, 0]
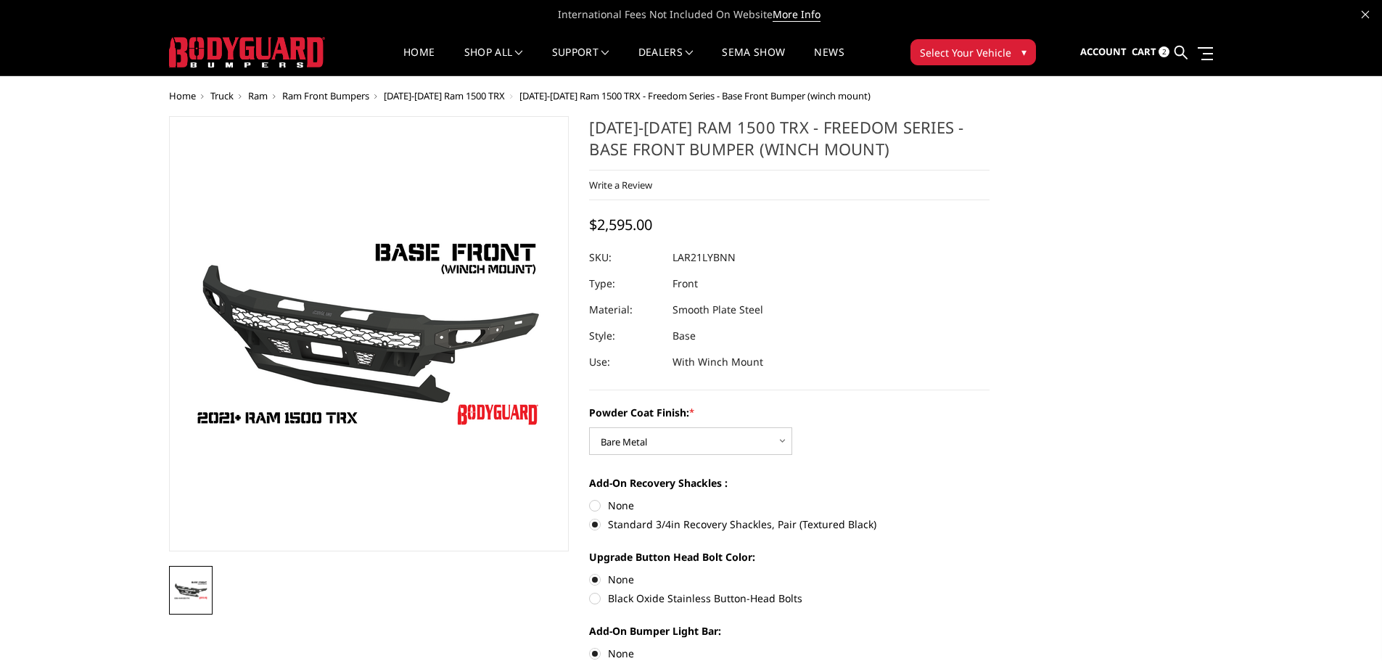
click at [594, 503] on label "None" at bounding box center [789, 505] width 400 height 15
click at [590, 498] on input "None" at bounding box center [589, 498] width 1 height 1
radio input "true"
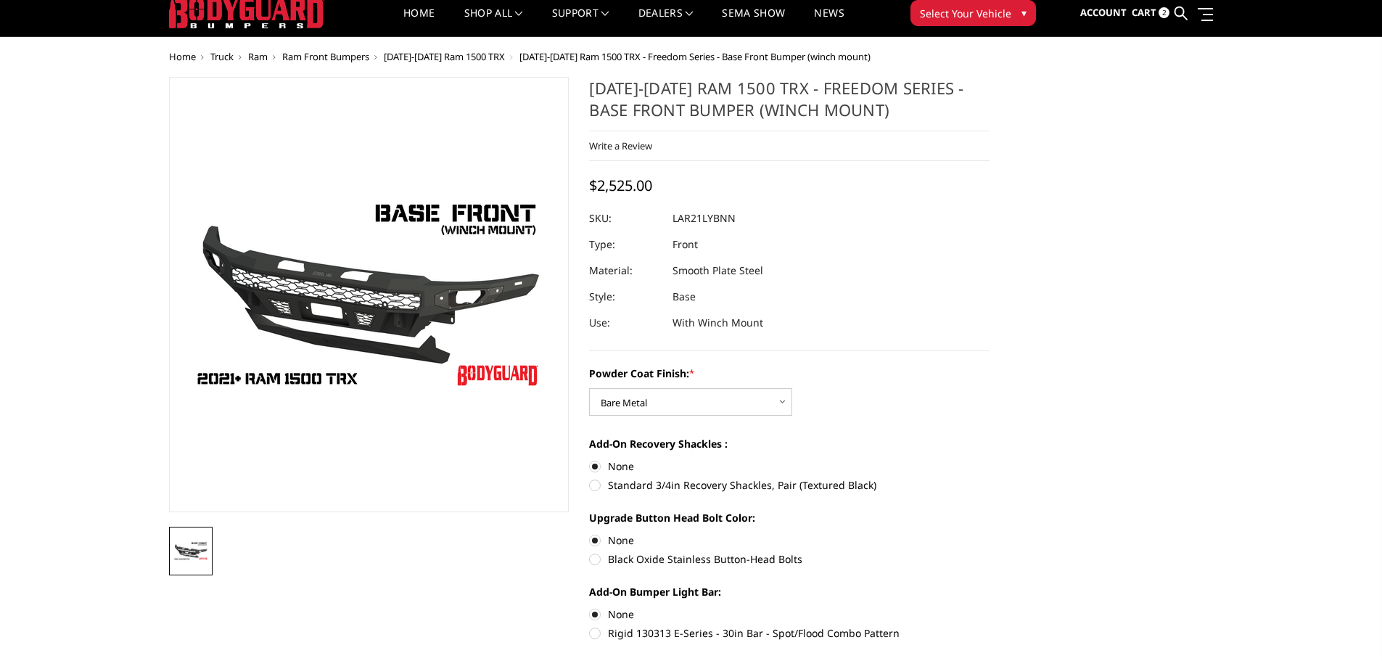
scroll to position [73, 0]
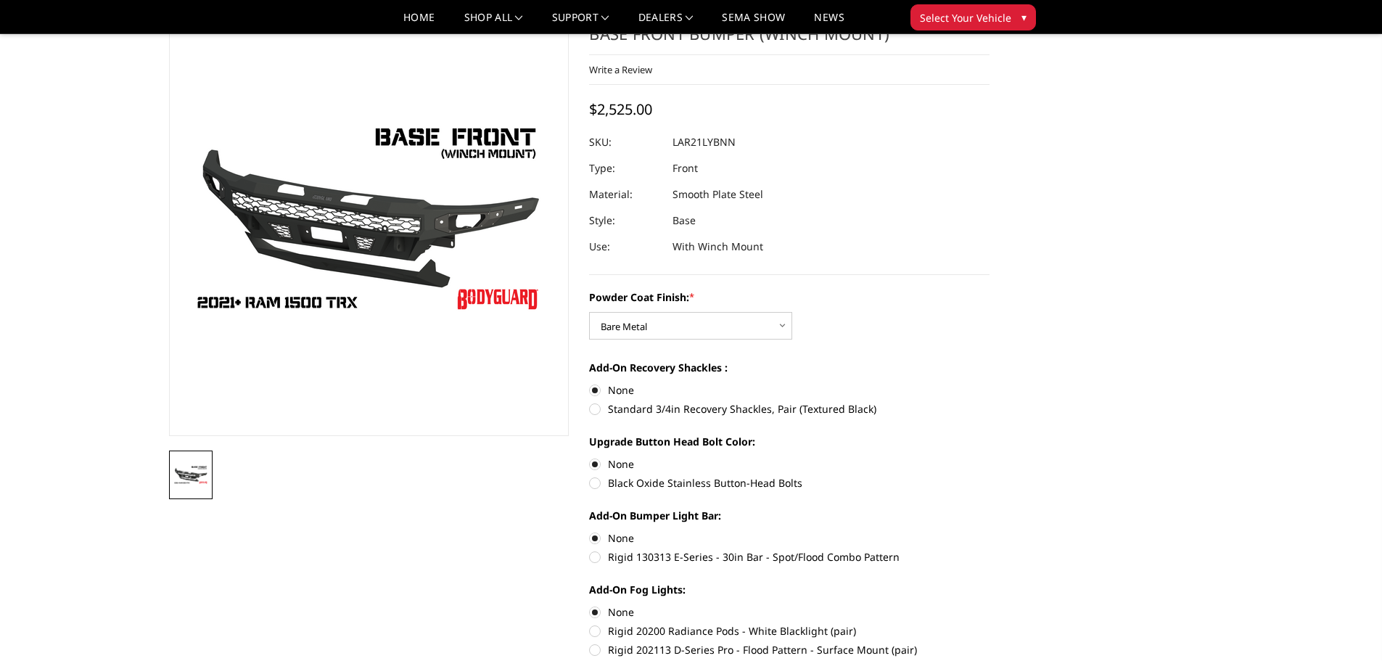
click at [594, 408] on label "Standard 3/4in Recovery Shackles, Pair (Textured Black)" at bounding box center [789, 408] width 400 height 15
click at [989, 383] on input "Standard 3/4in Recovery Shackles, Pair (Textured Black)" at bounding box center [989, 382] width 1 height 1
radio input "true"
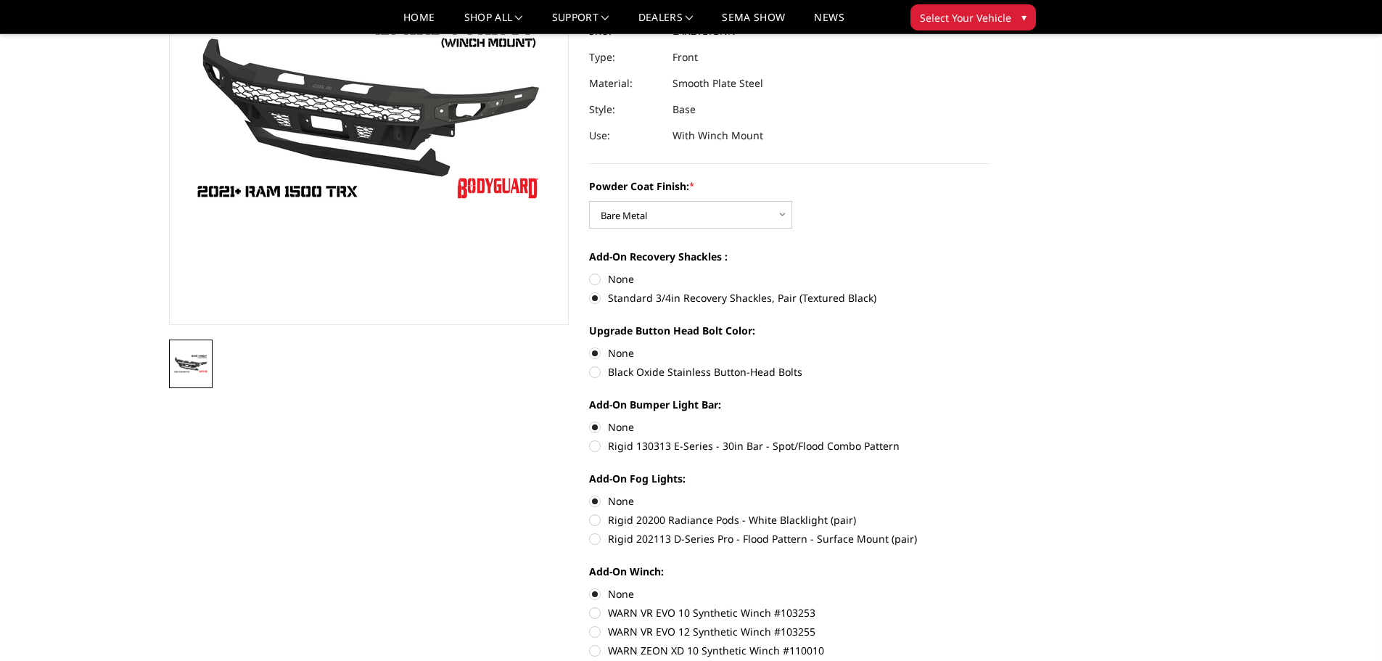
scroll to position [218, 0]
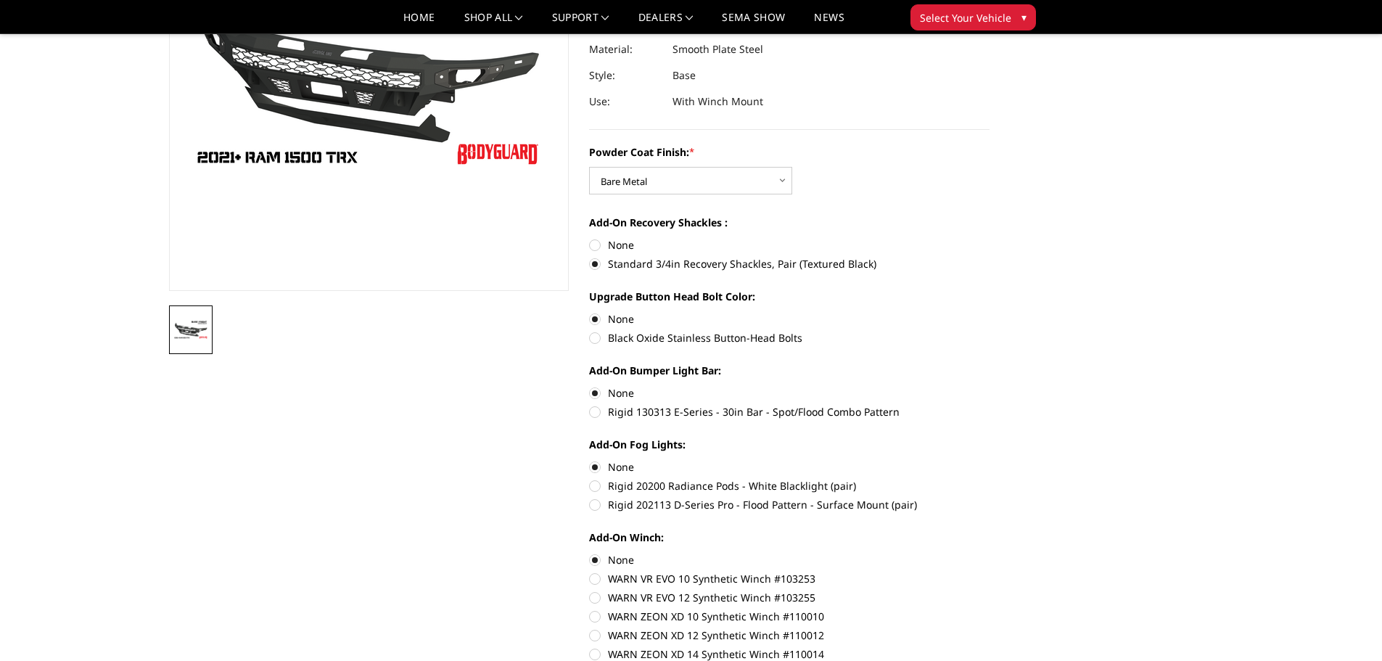
click at [598, 504] on label "Rigid 202113 D-Series Pro - Flood Pattern - Surface Mount (pair)" at bounding box center [789, 504] width 400 height 15
click at [989, 479] on input "Rigid 202113 D-Series Pro - Flood Pattern - Surface Mount (pair)" at bounding box center [989, 478] width 1 height 1
radio input "true"
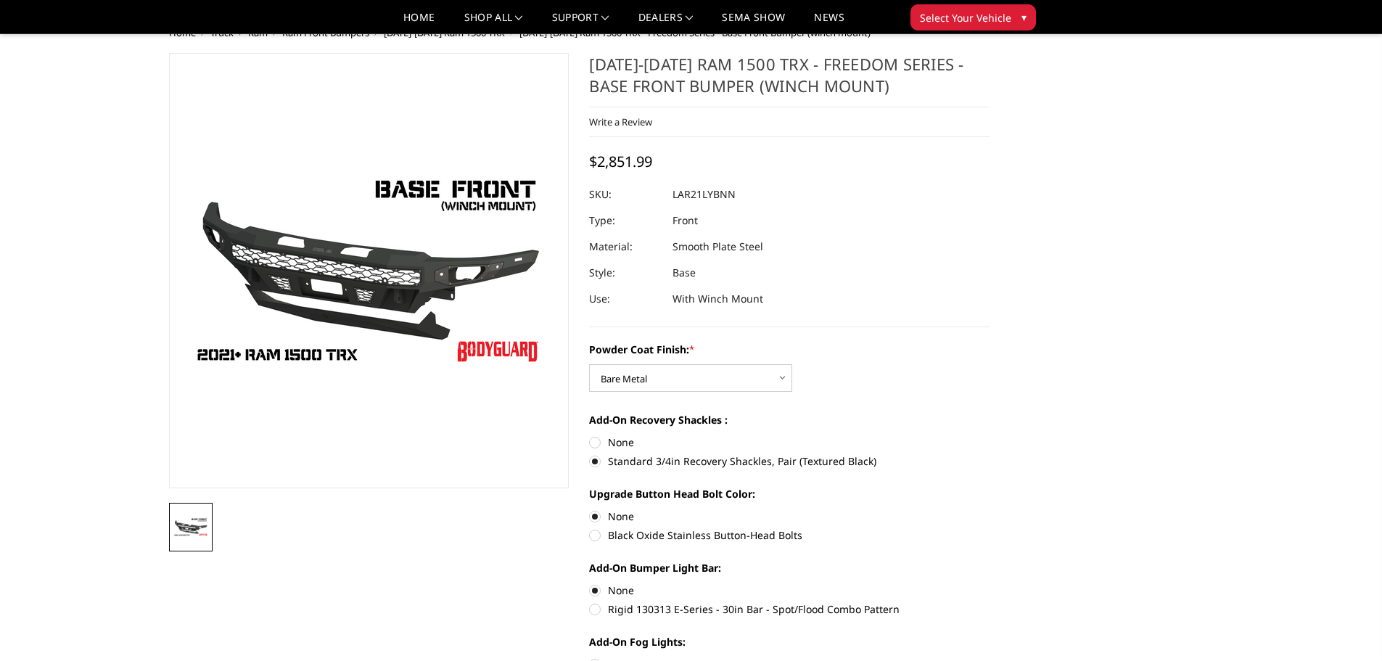
scroll to position [0, 0]
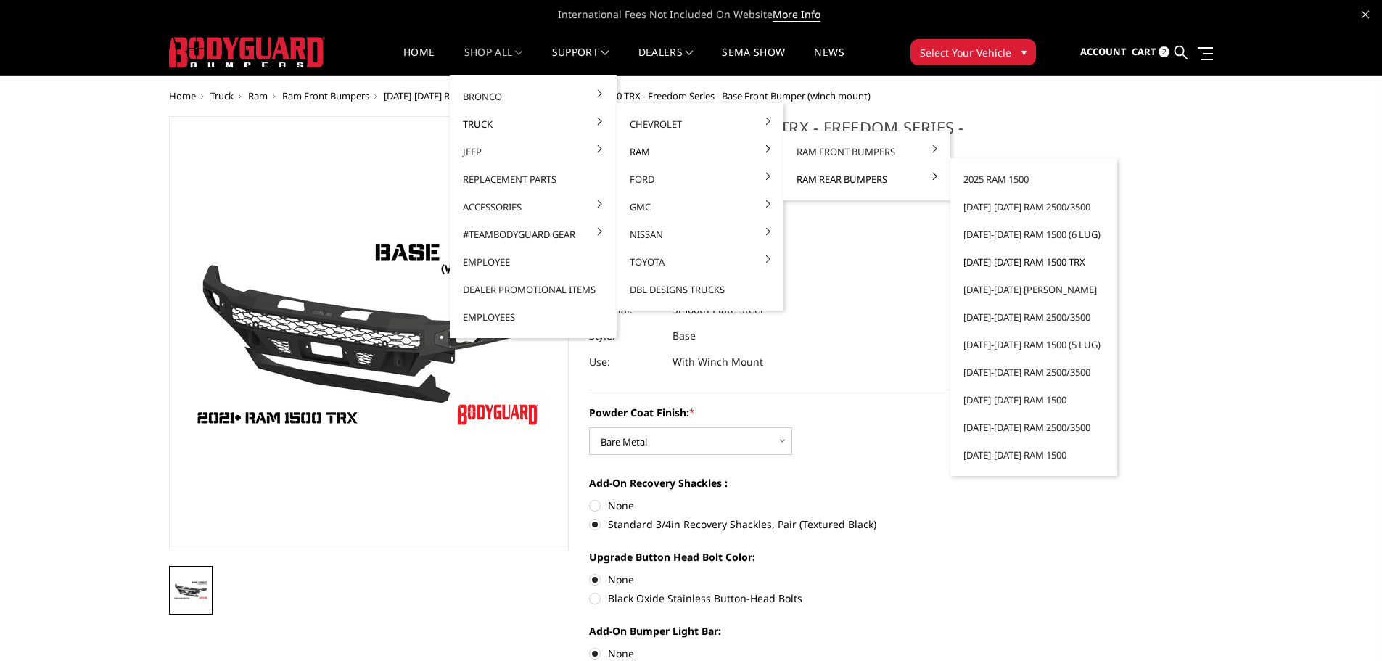
click at [1013, 267] on link "[DATE]-[DATE] Ram 1500 TRX" at bounding box center [1033, 262] width 155 height 28
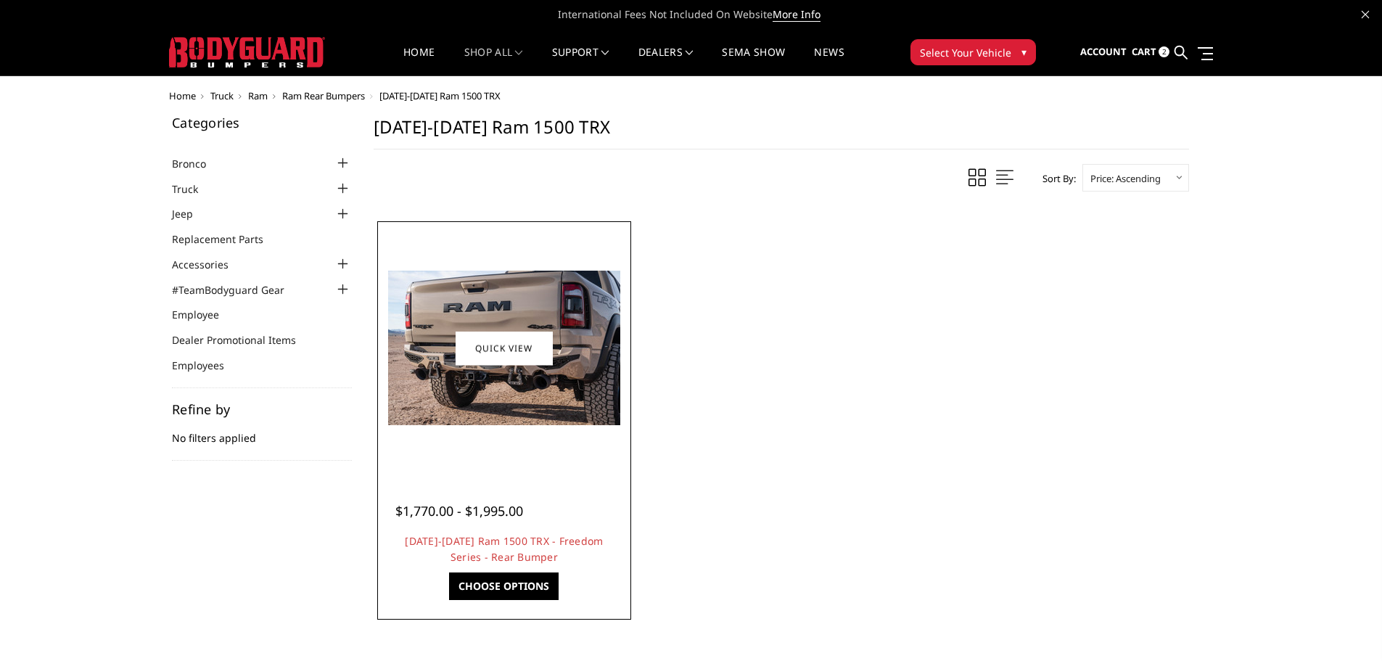
click at [505, 403] on img at bounding box center [504, 348] width 232 height 155
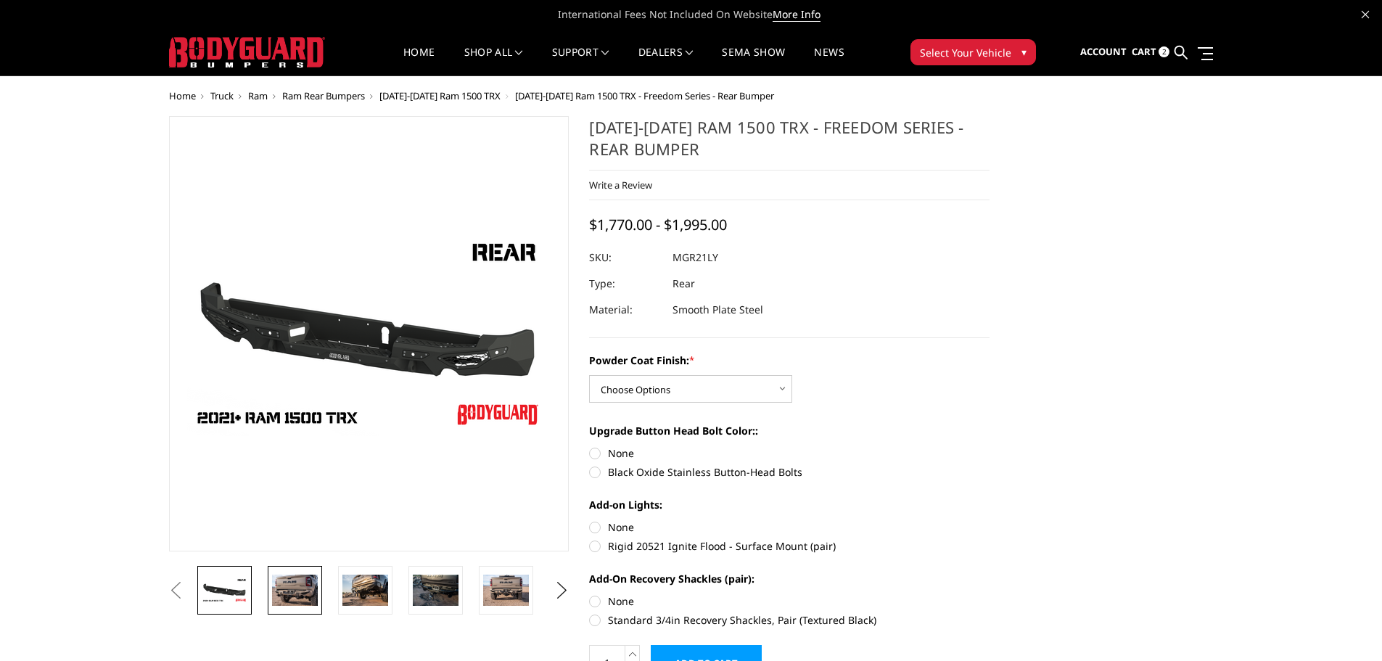
click at [300, 591] on img at bounding box center [295, 590] width 46 height 30
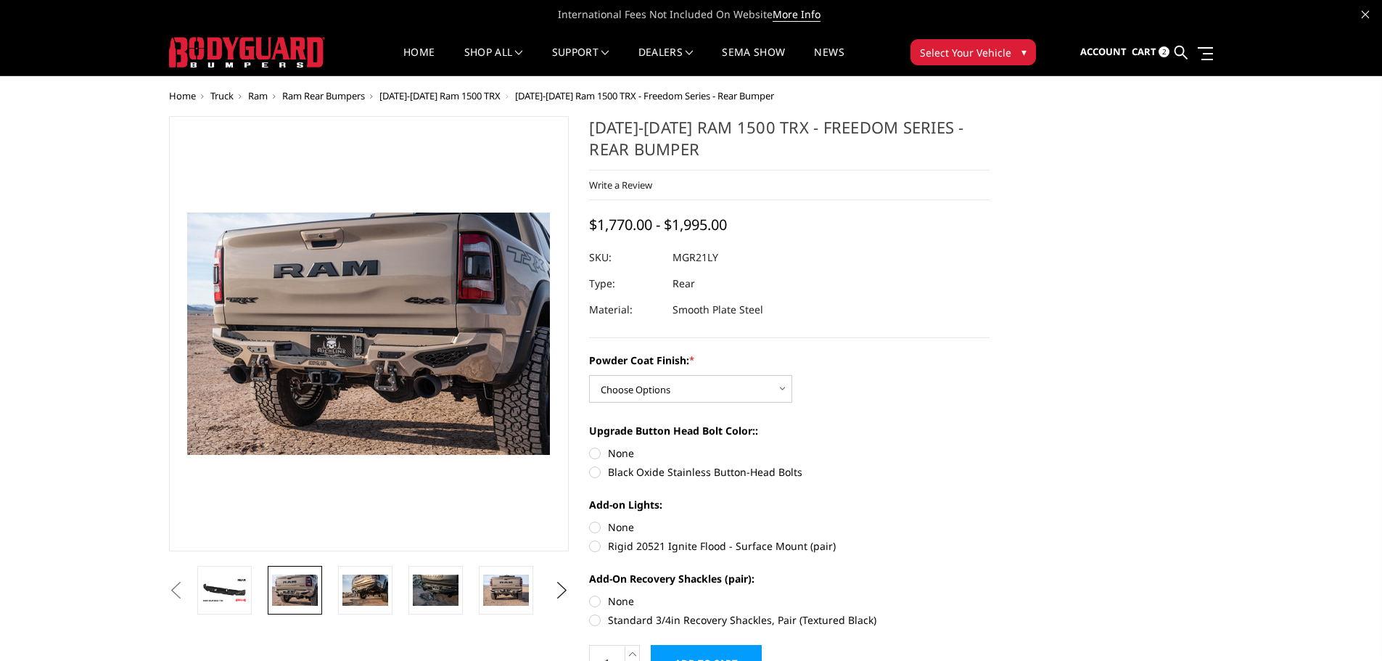
click at [590, 453] on label "None" at bounding box center [789, 452] width 400 height 15
click at [590, 446] on input "None" at bounding box center [589, 445] width 1 height 1
radio input "true"
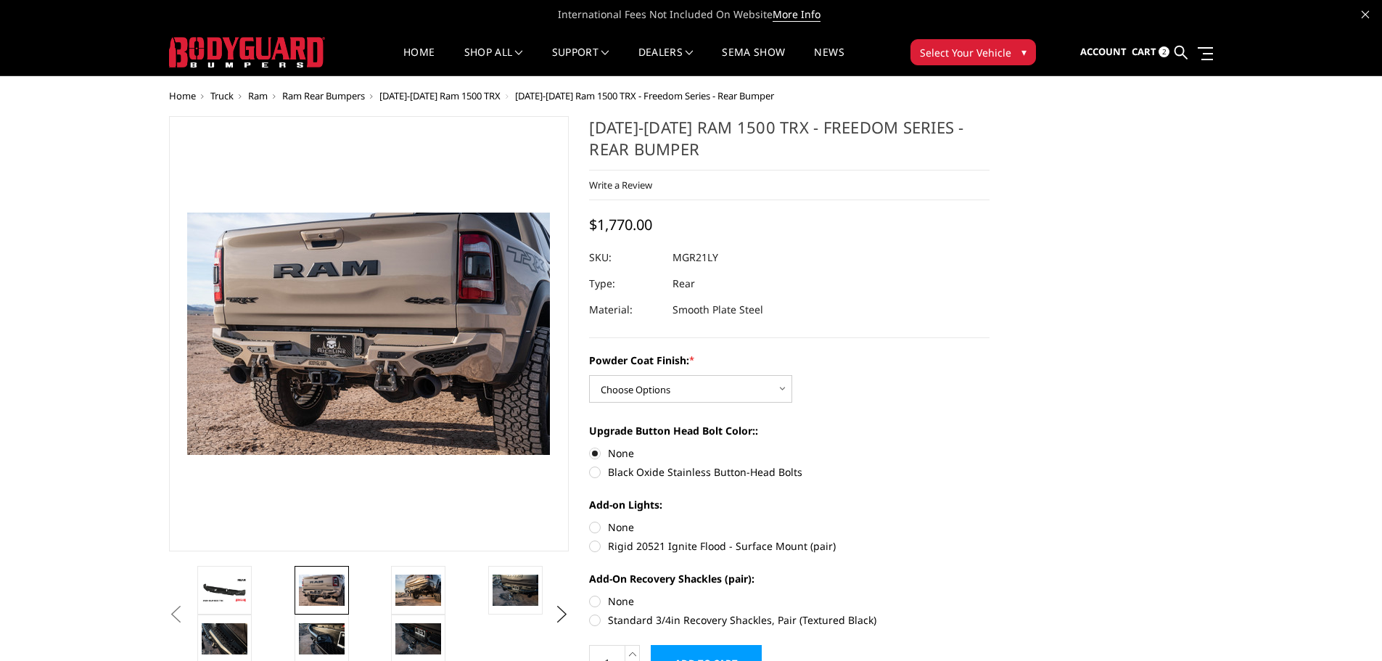
click at [598, 550] on label "Rigid 20521 Ignite Flood - Surface Mount (pair)" at bounding box center [789, 545] width 400 height 15
click at [989, 520] on input "Rigid 20521 Ignite Flood - Surface Mount (pair)" at bounding box center [989, 519] width 1 height 1
radio input "true"
click at [595, 621] on label "Standard 3/4in Recovery Shackles, Pair (Textured Black)" at bounding box center [789, 619] width 400 height 15
click at [989, 594] on input "Standard 3/4in Recovery Shackles, Pair (Textured Black)" at bounding box center [989, 593] width 1 height 1
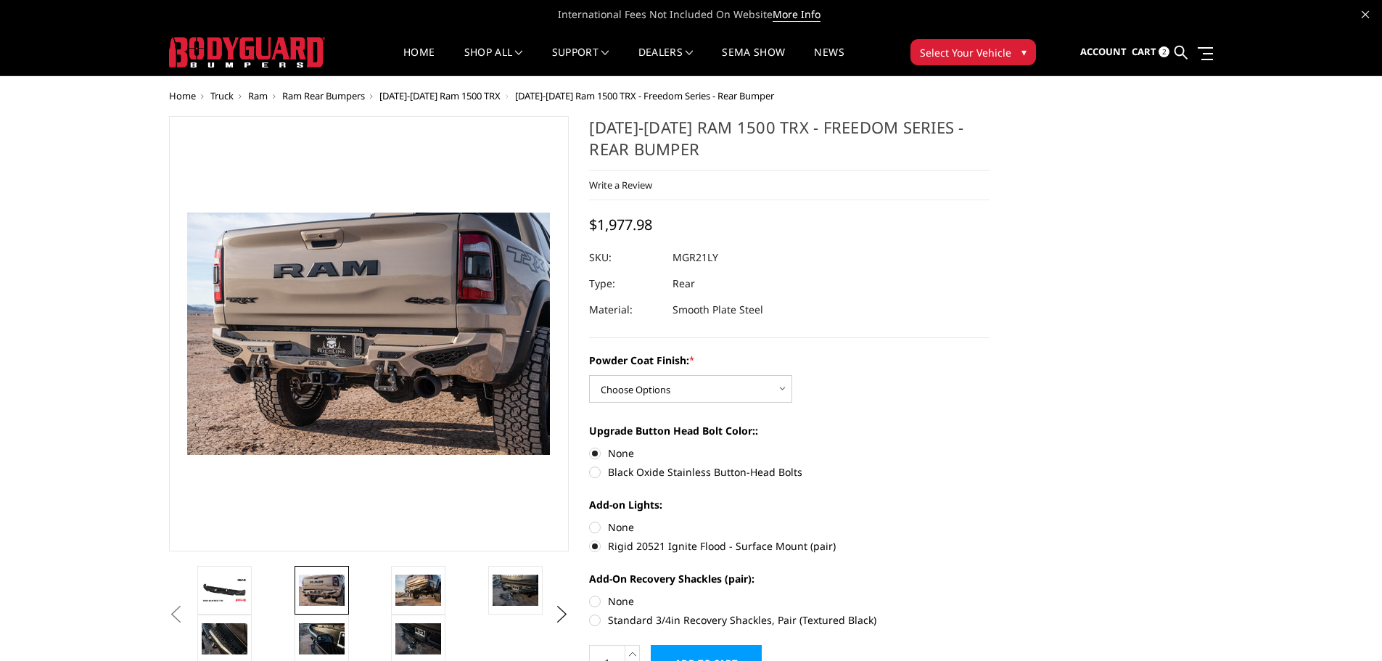
radio input "true"
